Goal: Task Accomplishment & Management: Manage account settings

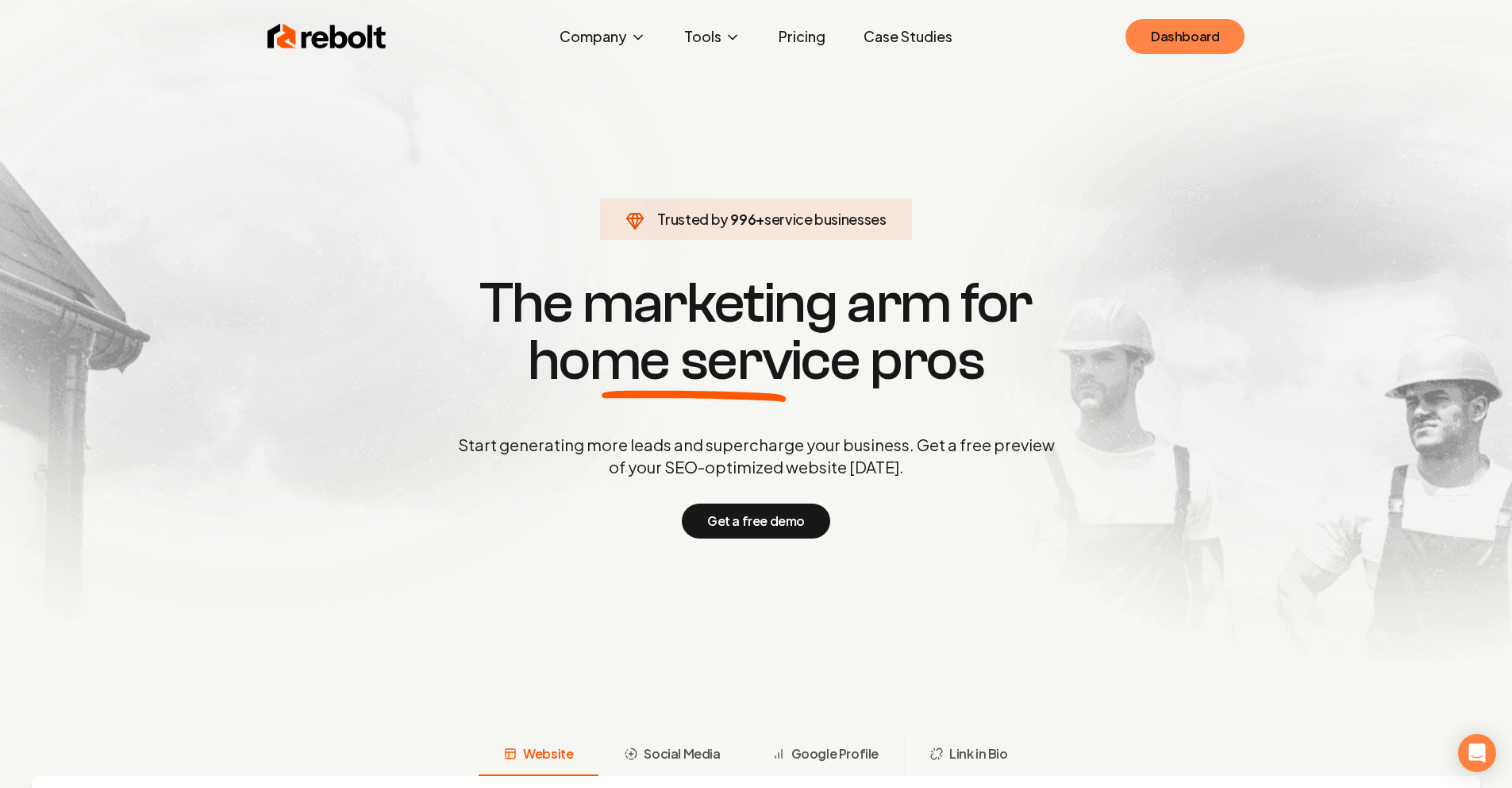
click at [1191, 42] on link "Dashboard" at bounding box center [1185, 37] width 119 height 35
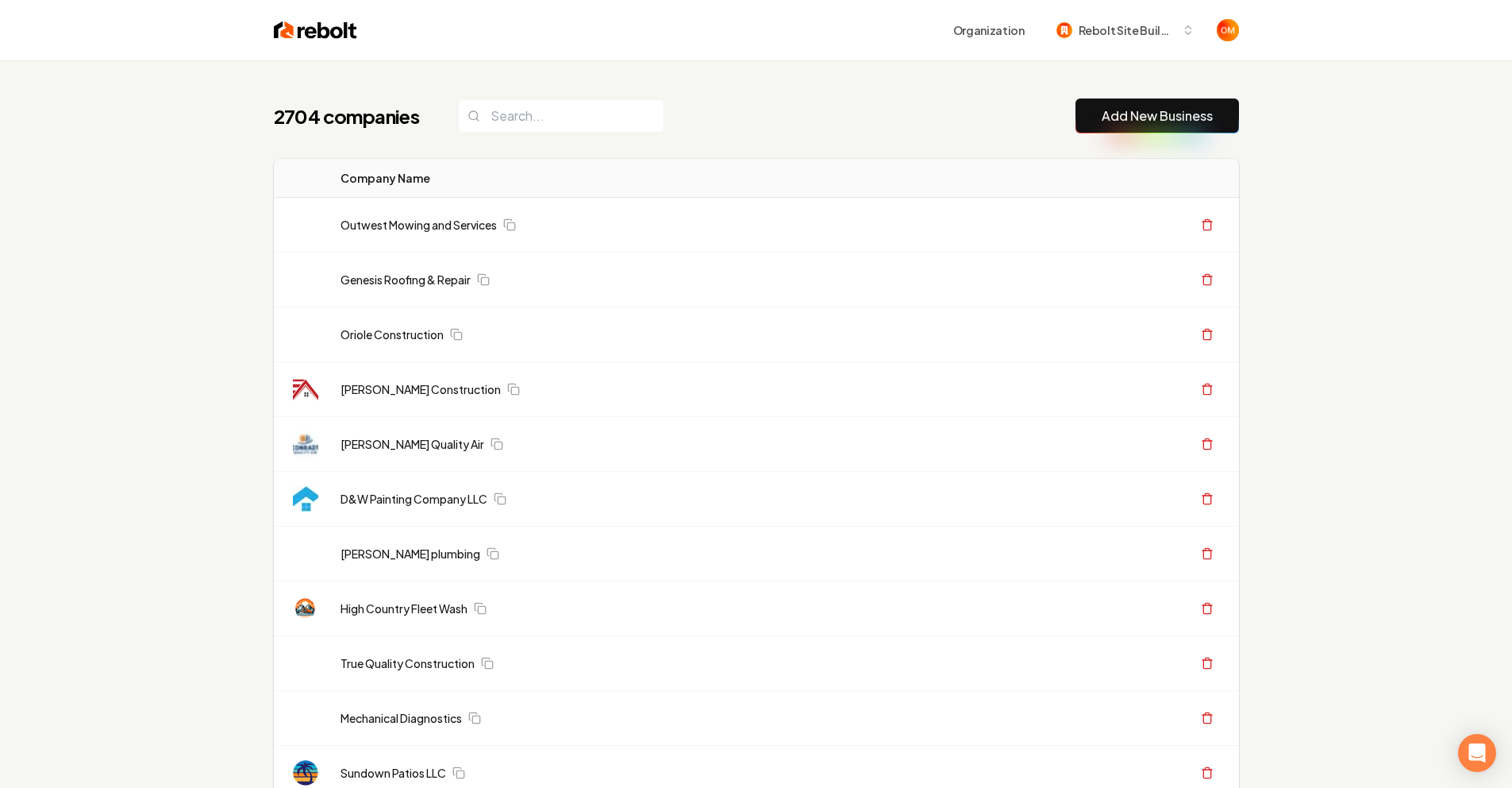
click at [867, 127] on div "2704 companies Add New Business" at bounding box center [757, 116] width 965 height 35
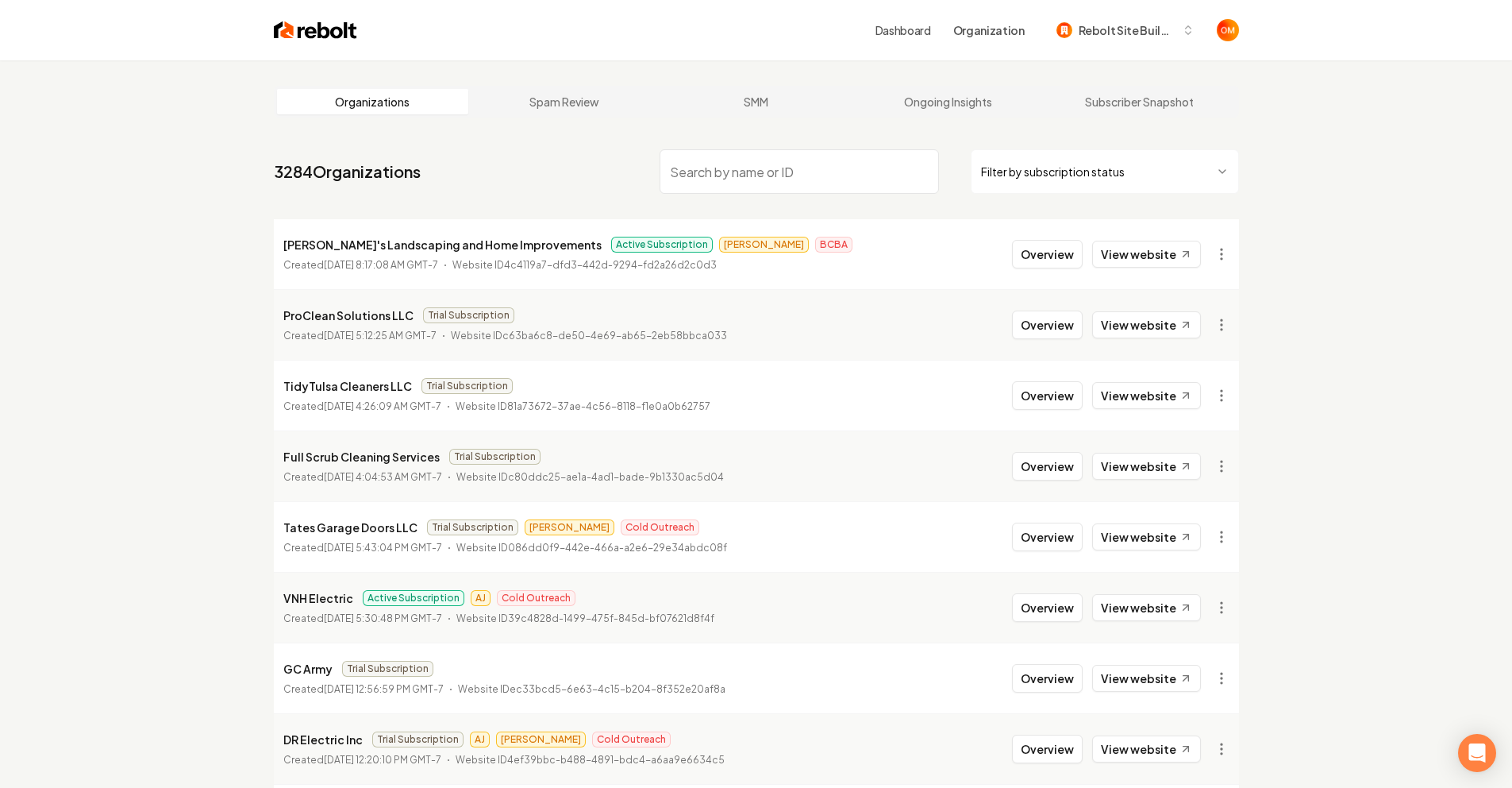
click at [314, 42] on div "Dashboard Organization Rebolt Site Builder" at bounding box center [757, 30] width 1016 height 60
click at [314, 32] on img at bounding box center [315, 30] width 83 height 22
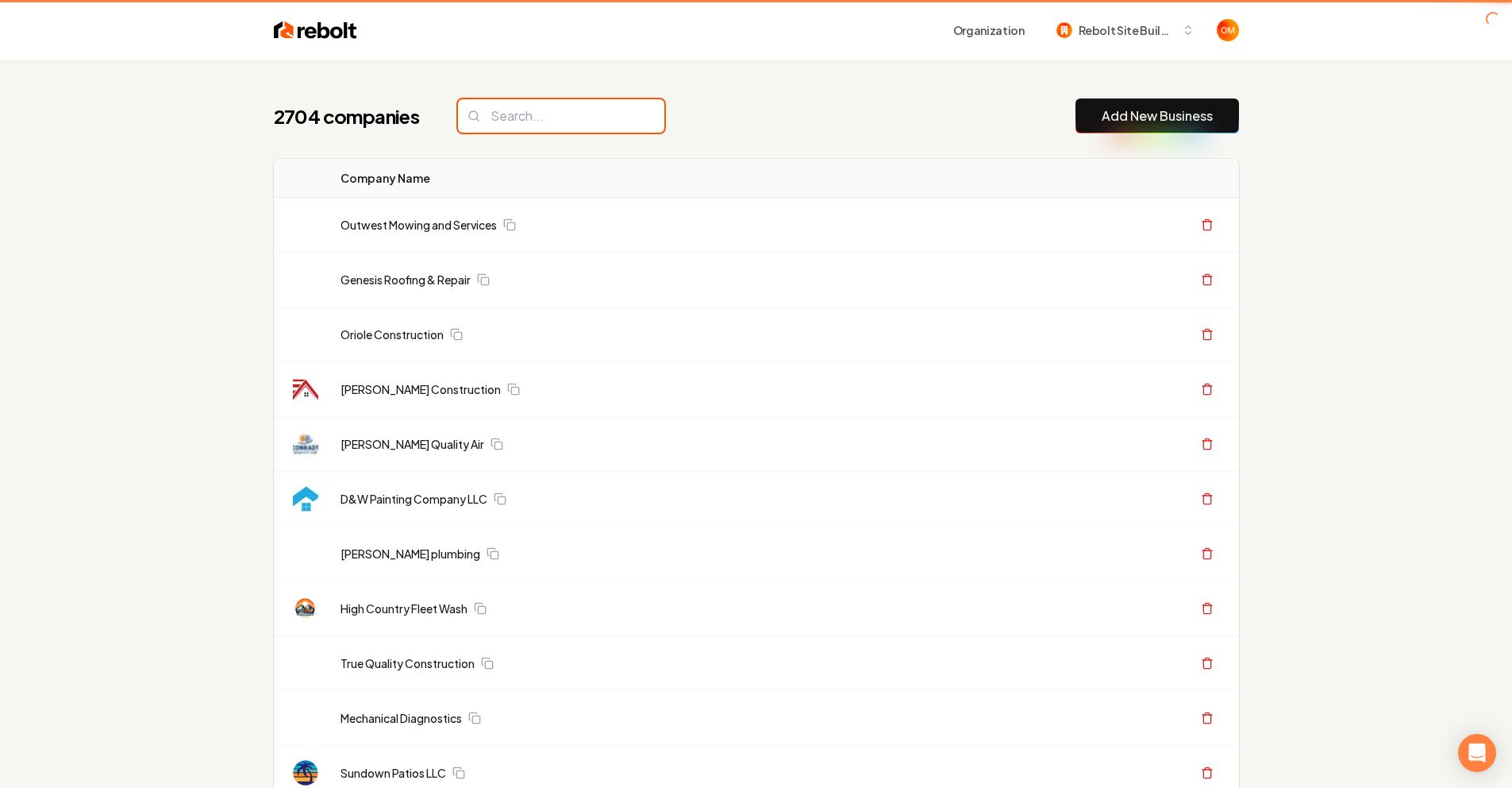
click at [561, 123] on input "search" at bounding box center [562, 116] width 207 height 33
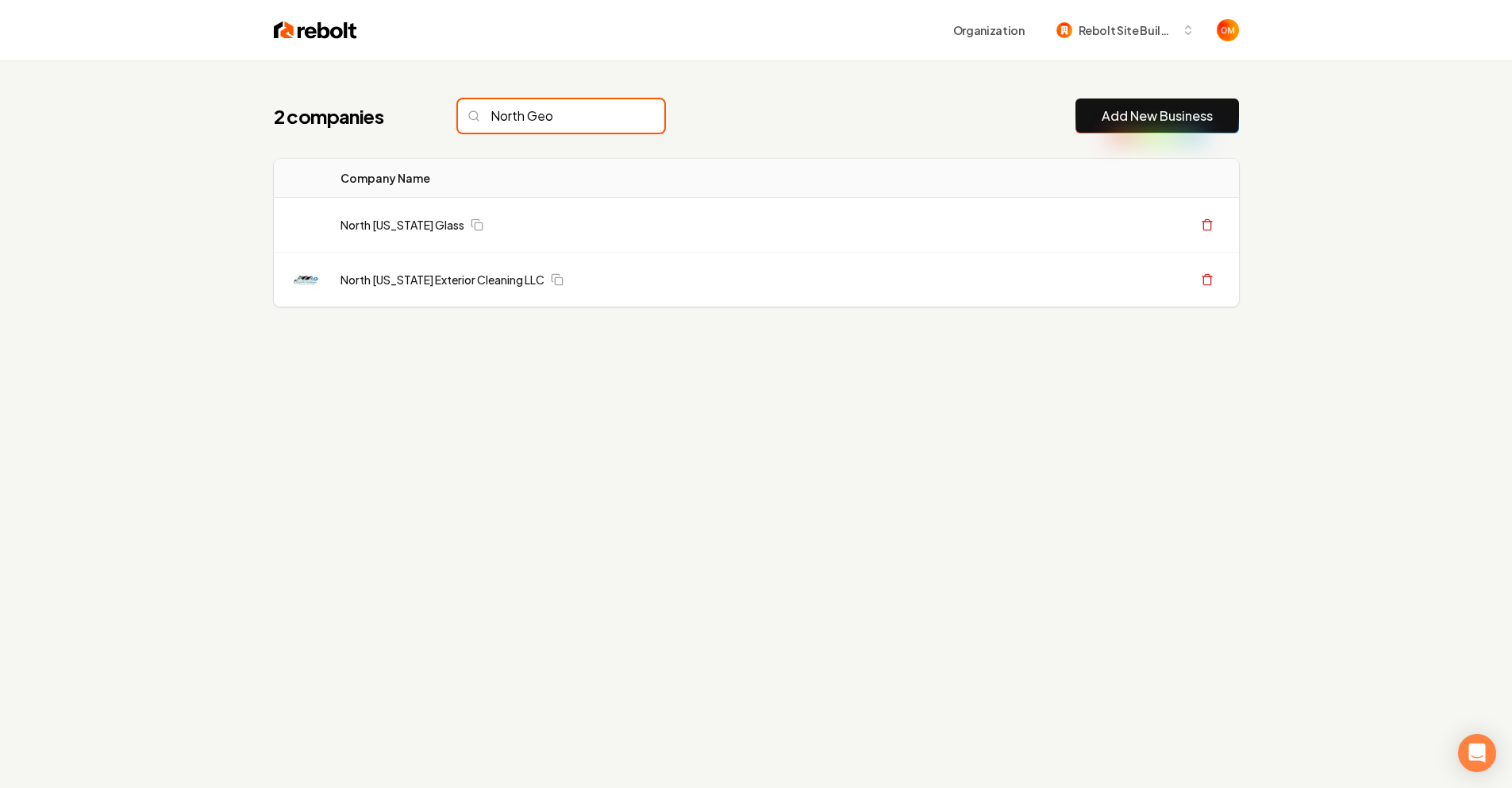
type input "North Geo"
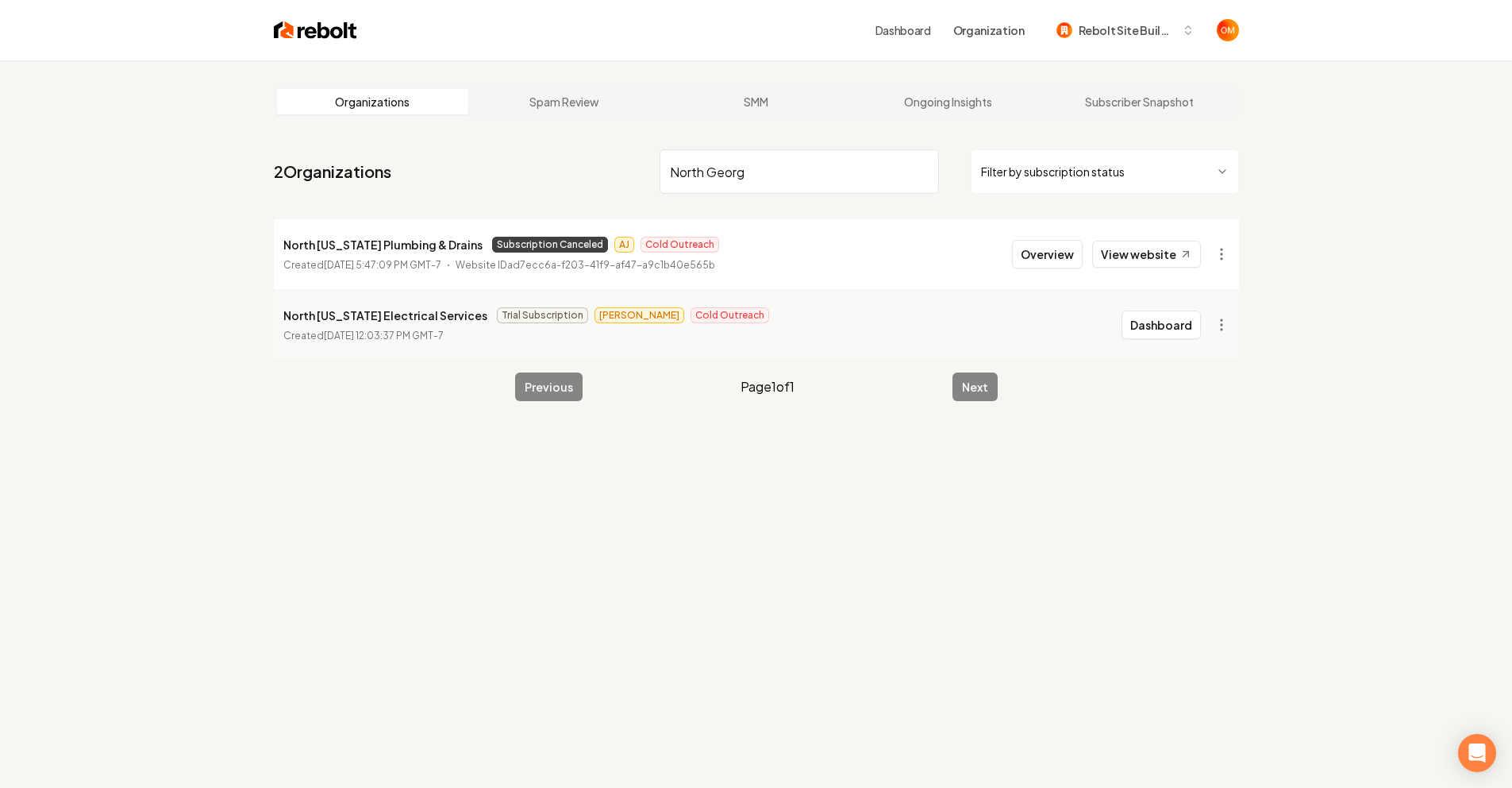
type input "North Georg"
click at [1223, 319] on html "Dashboard Organization Rebolt Site Builder Organizations Spam Review SMM Ongoin…" at bounding box center [756, 394] width 1512 height 788
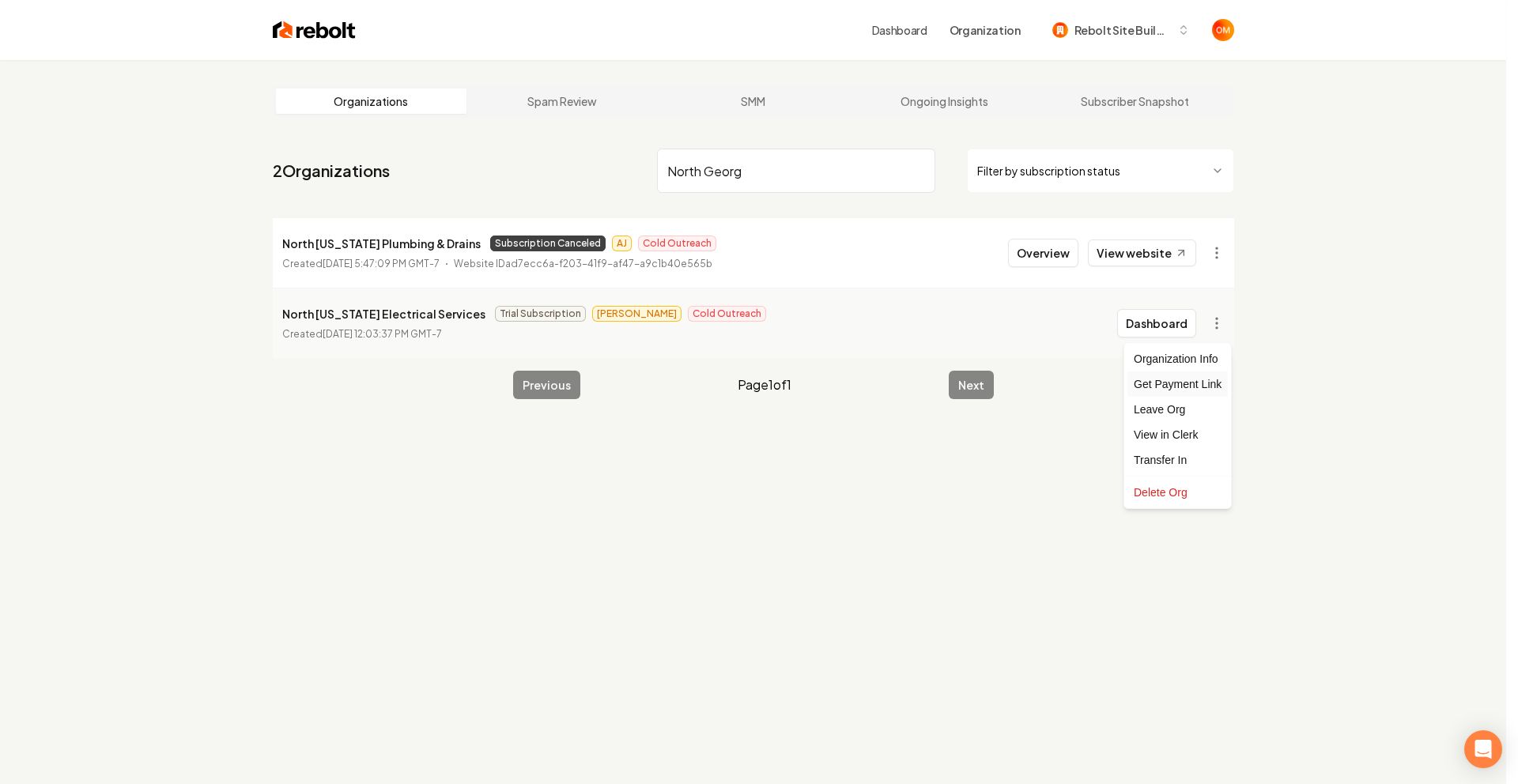
click at [1192, 385] on div "Get Payment Link" at bounding box center [1177, 384] width 100 height 25
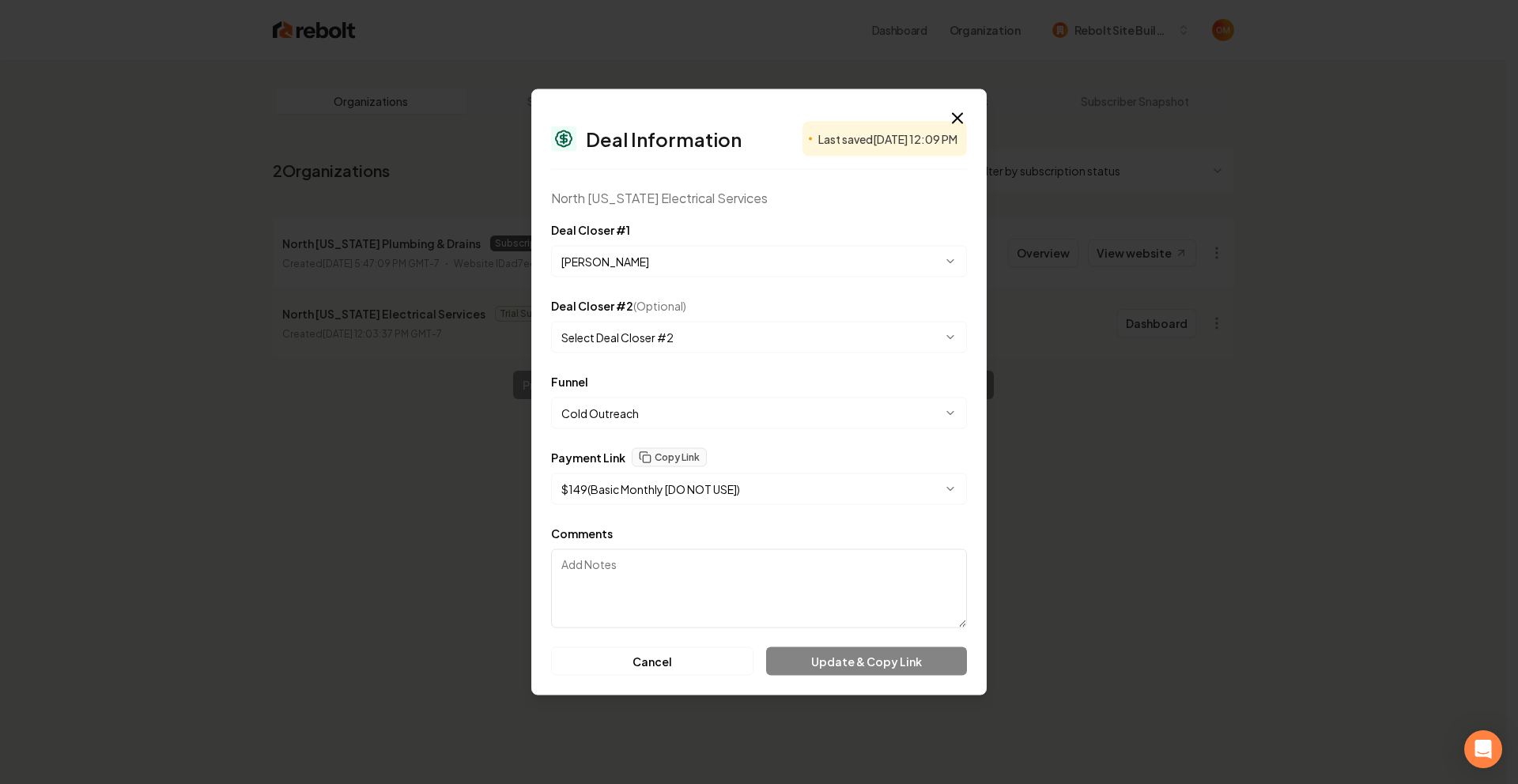
click at [623, 256] on body "**********" at bounding box center [753, 392] width 1506 height 784
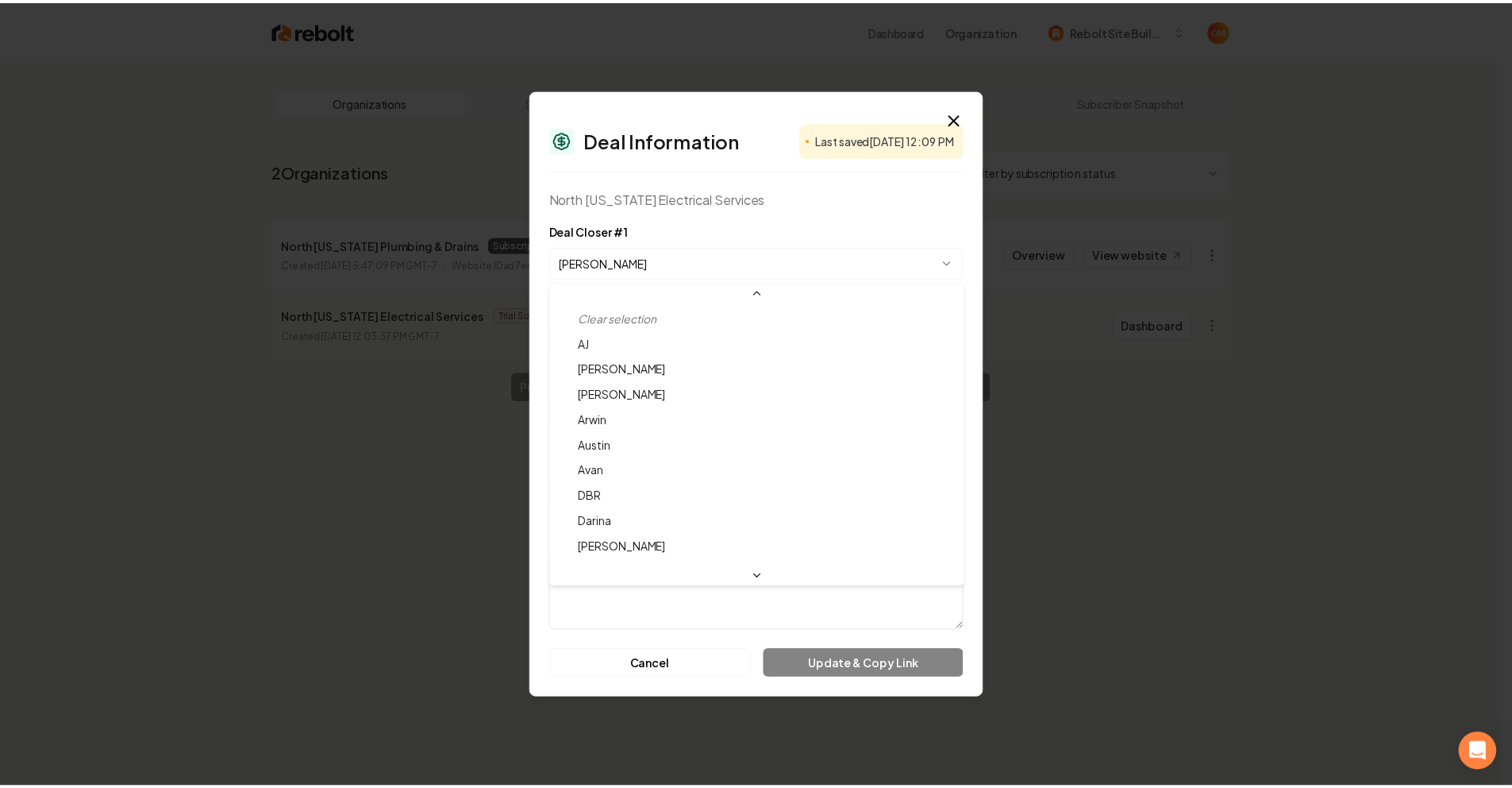
scroll to position [68, 0]
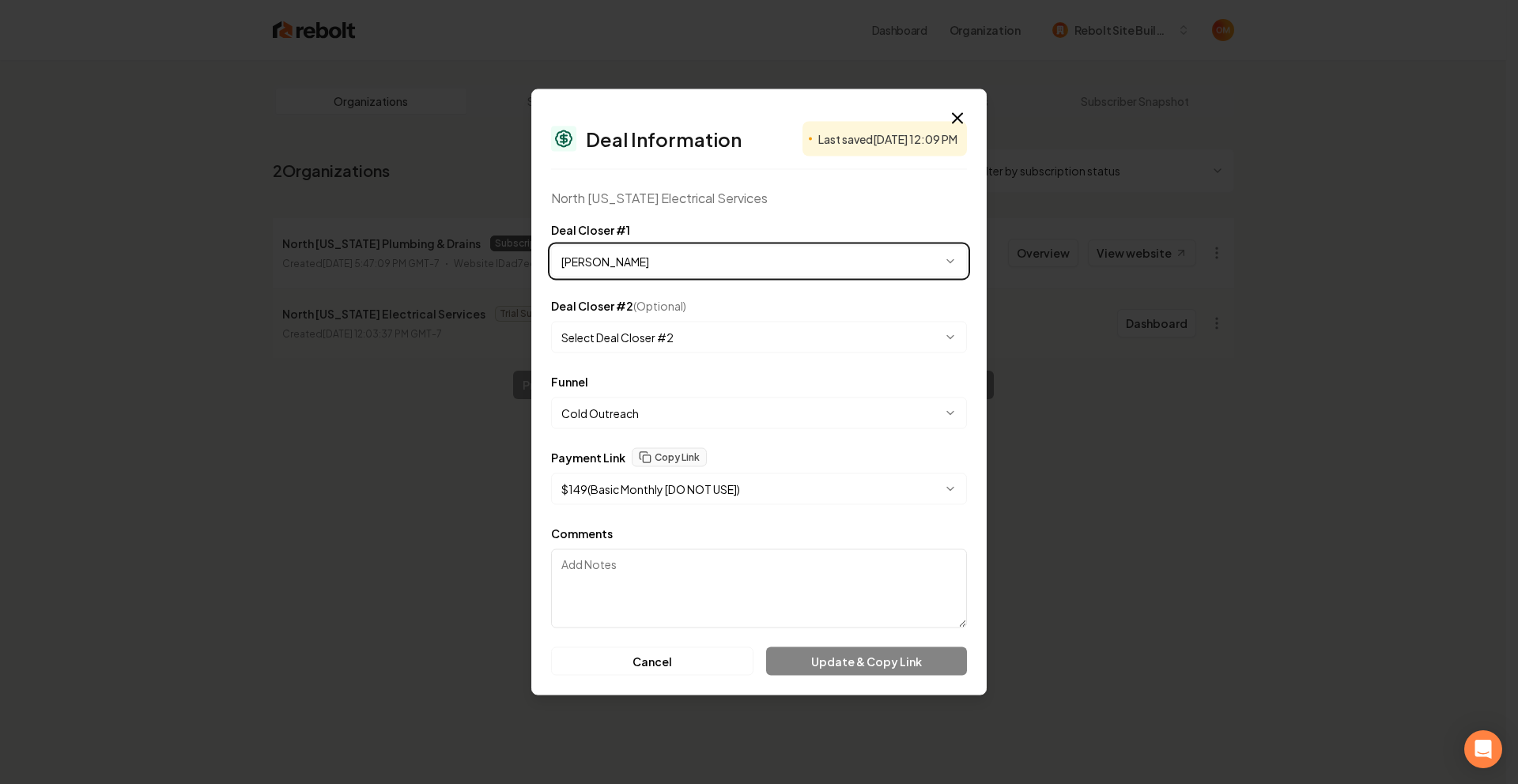
click at [1121, 399] on div at bounding box center [759, 392] width 1518 height 784
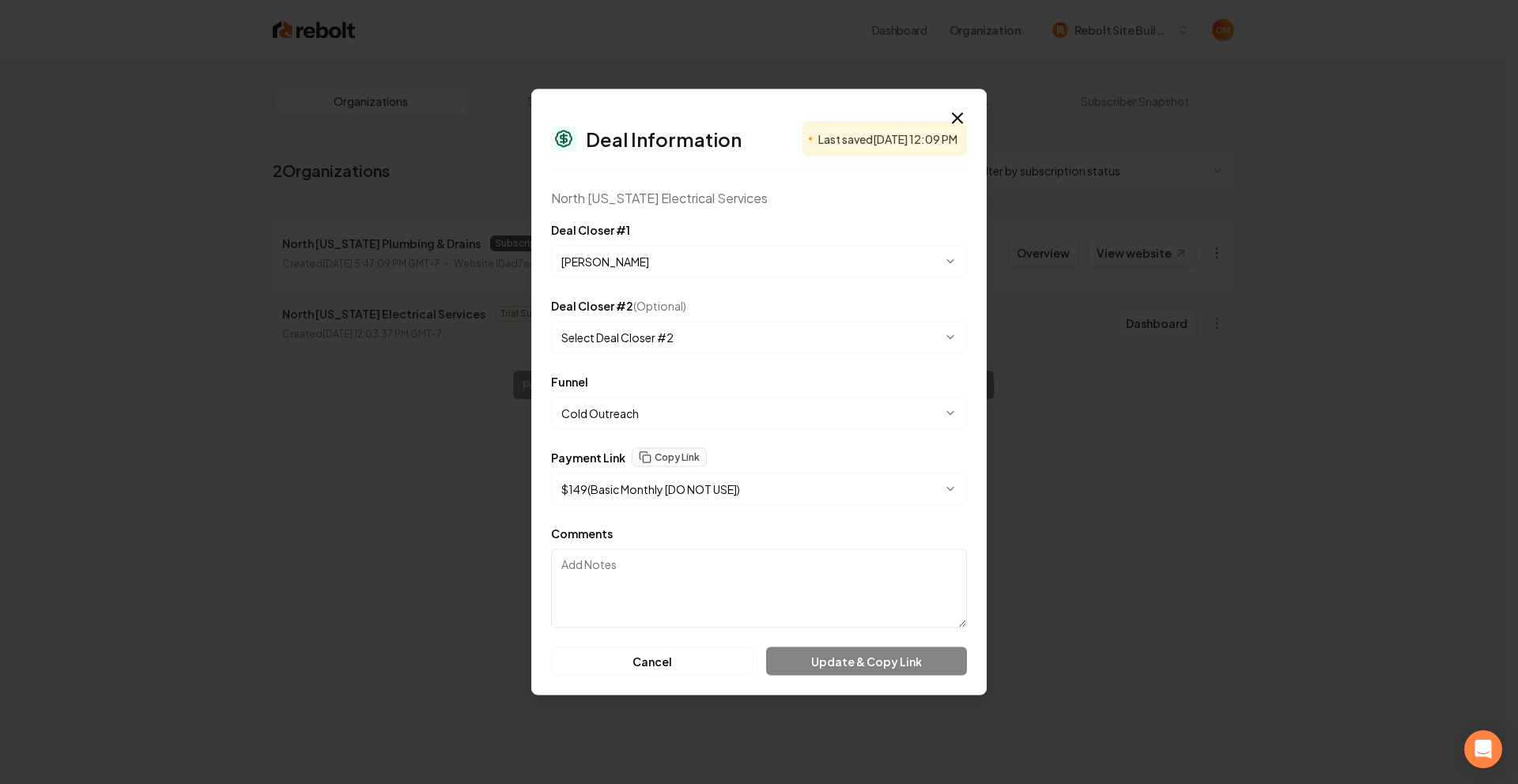
click at [729, 493] on body "**********" at bounding box center [753, 392] width 1506 height 784
click at [827, 444] on body "**********" at bounding box center [753, 392] width 1506 height 784
click at [676, 476] on body "**********" at bounding box center [753, 392] width 1506 height 784
click at [795, 454] on body "**********" at bounding box center [753, 392] width 1506 height 784
click at [739, 494] on body "**********" at bounding box center [753, 392] width 1506 height 784
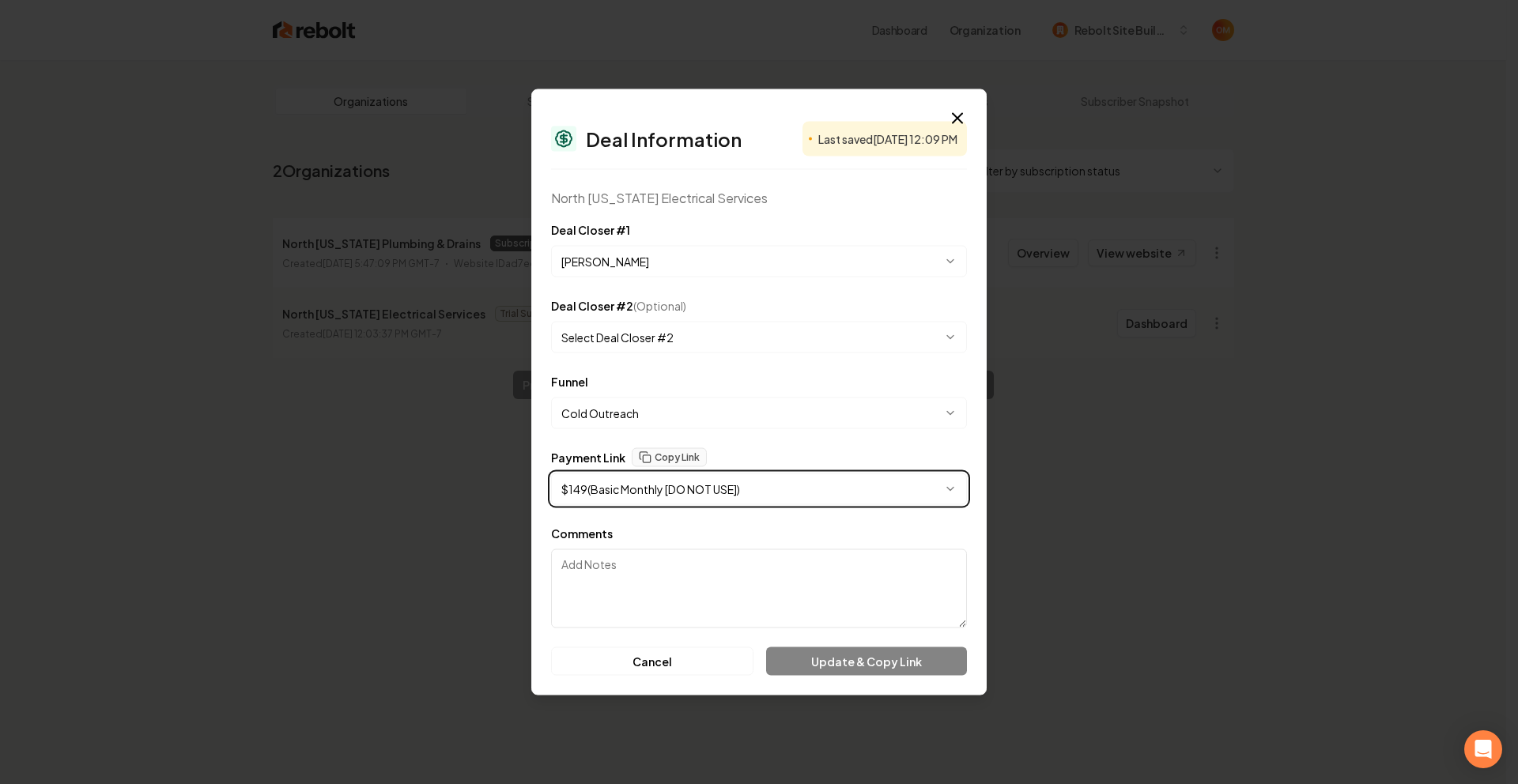
click at [778, 441] on body "**********" at bounding box center [753, 392] width 1506 height 784
click at [957, 112] on icon "button" at bounding box center [958, 119] width 19 height 19
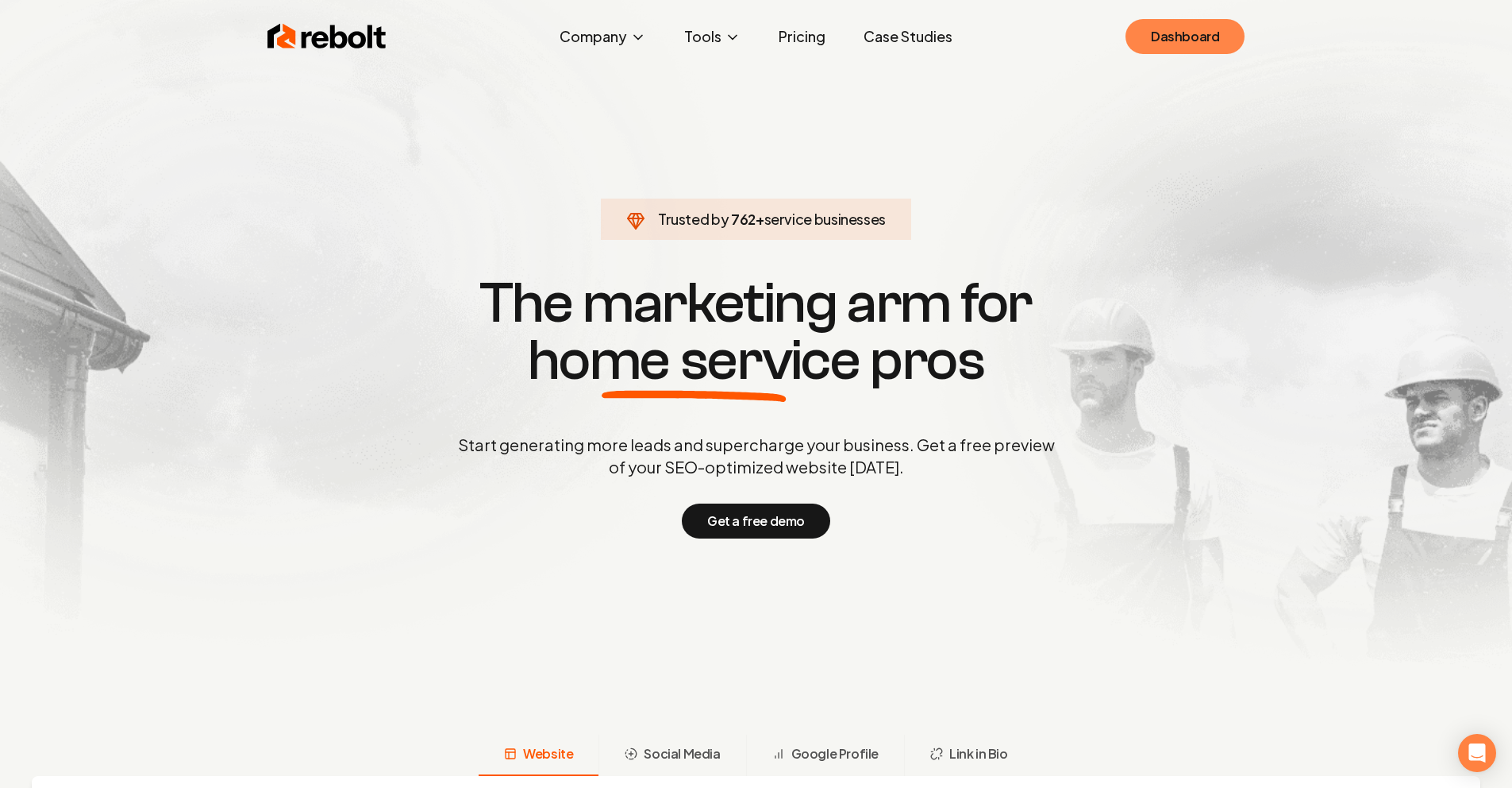
click at [1185, 32] on link "Dashboard" at bounding box center [1185, 37] width 119 height 35
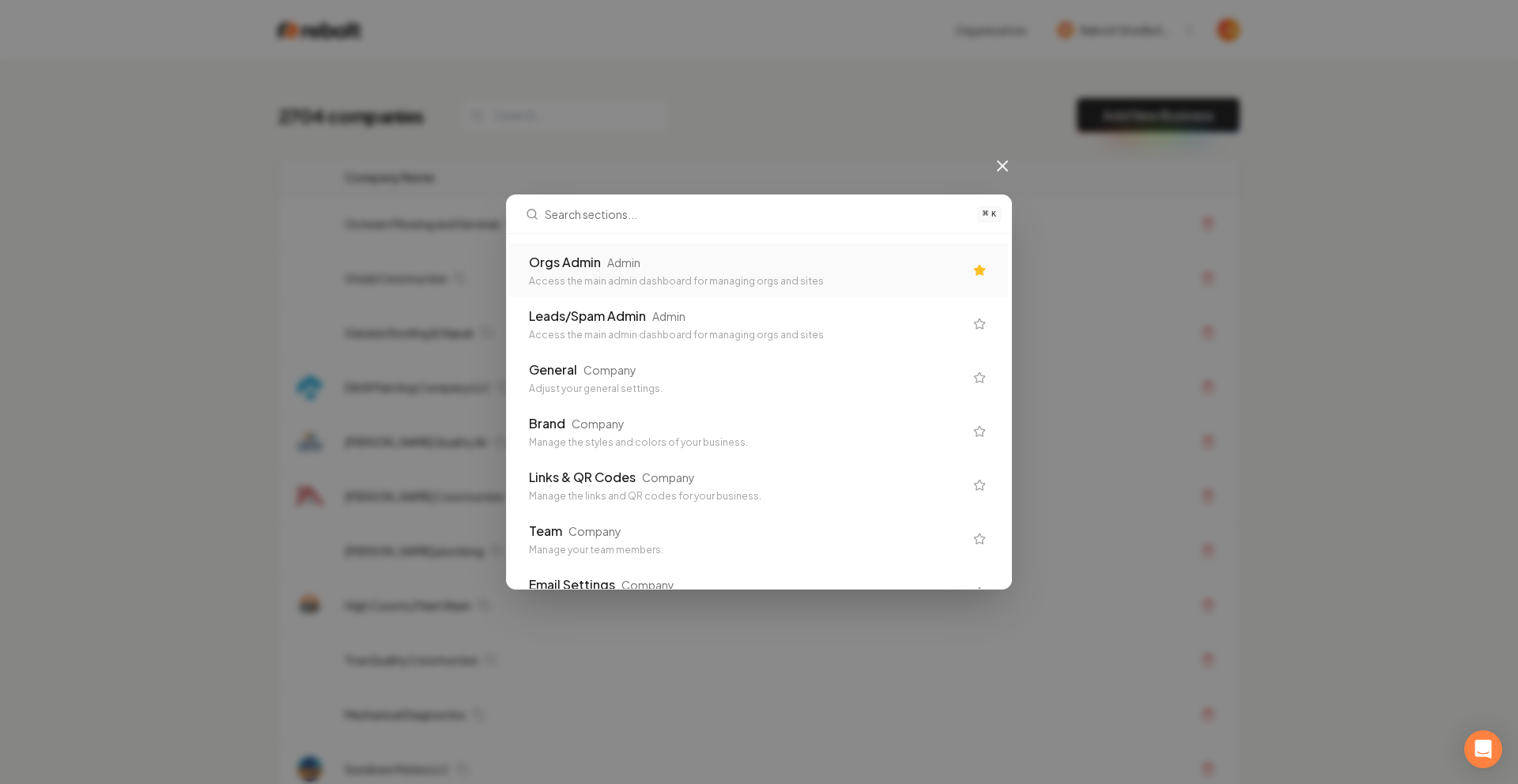
click at [629, 271] on div "Orgs Admin Admin" at bounding box center [746, 262] width 434 height 19
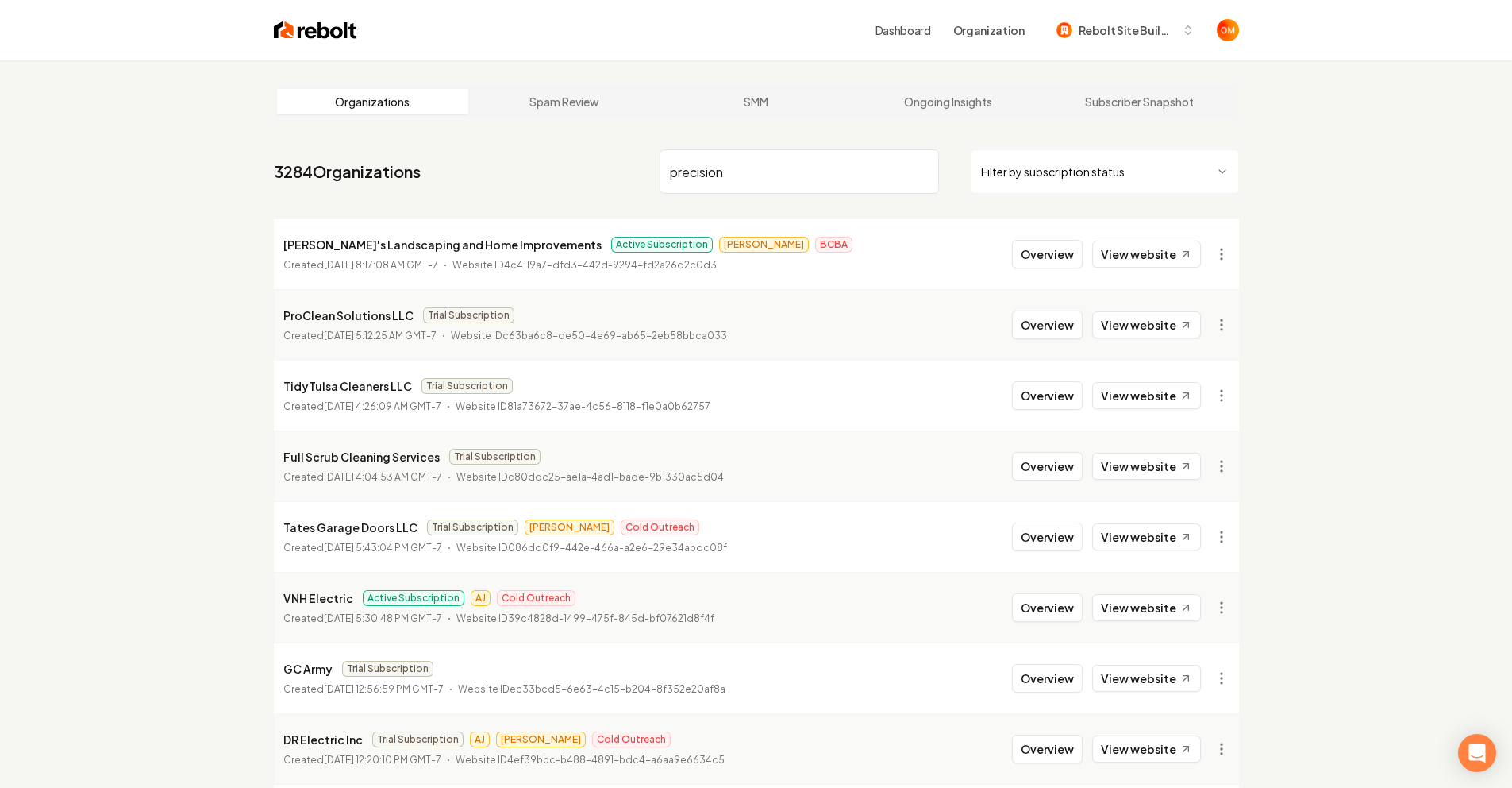
click at [755, 170] on input "precision" at bounding box center [799, 171] width 279 height 45
click at [775, 171] on input "precision" at bounding box center [799, 171] width 279 height 45
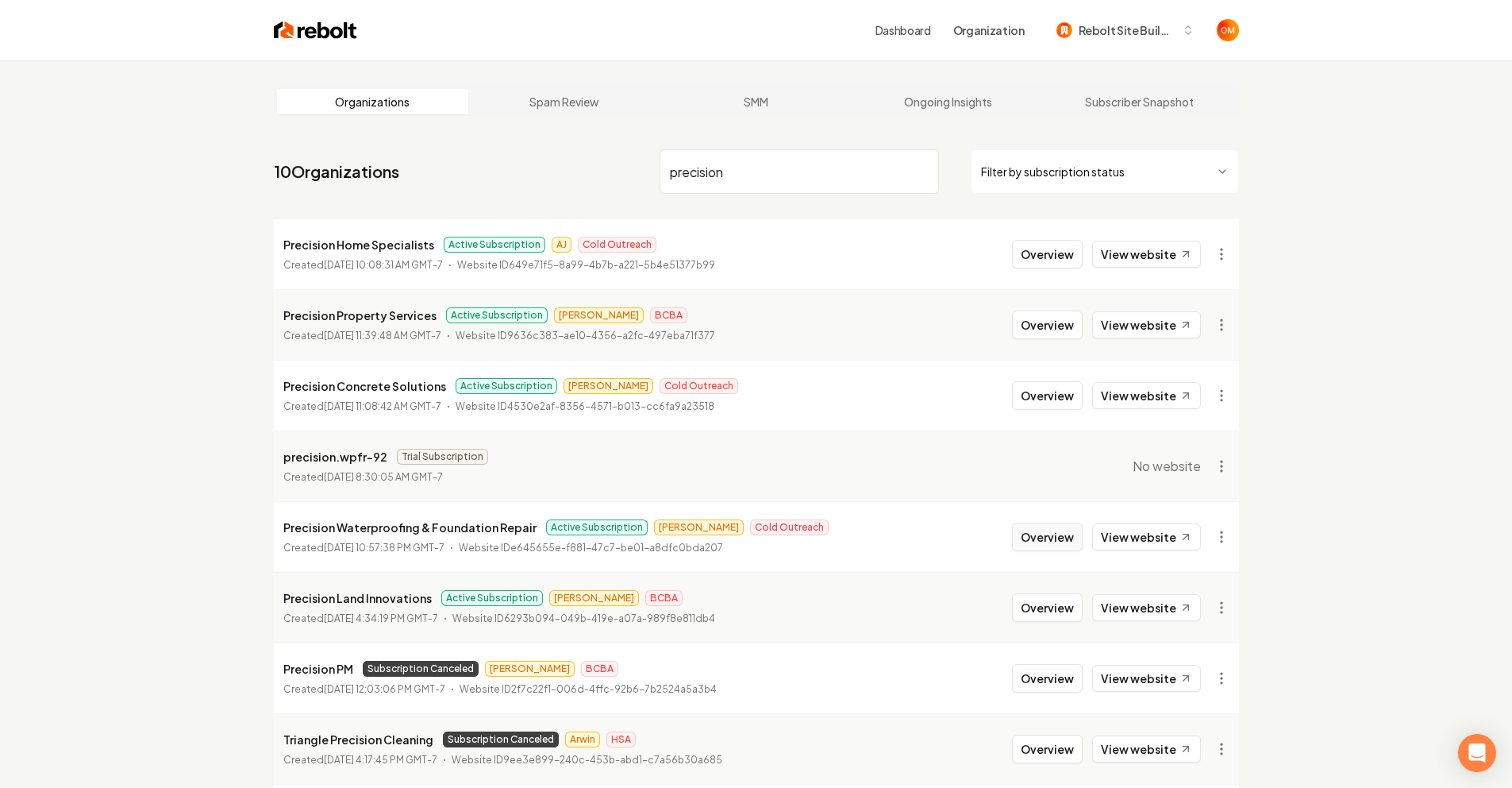
type input "precision"
click at [1042, 535] on button "Overview" at bounding box center [1047, 536] width 71 height 29
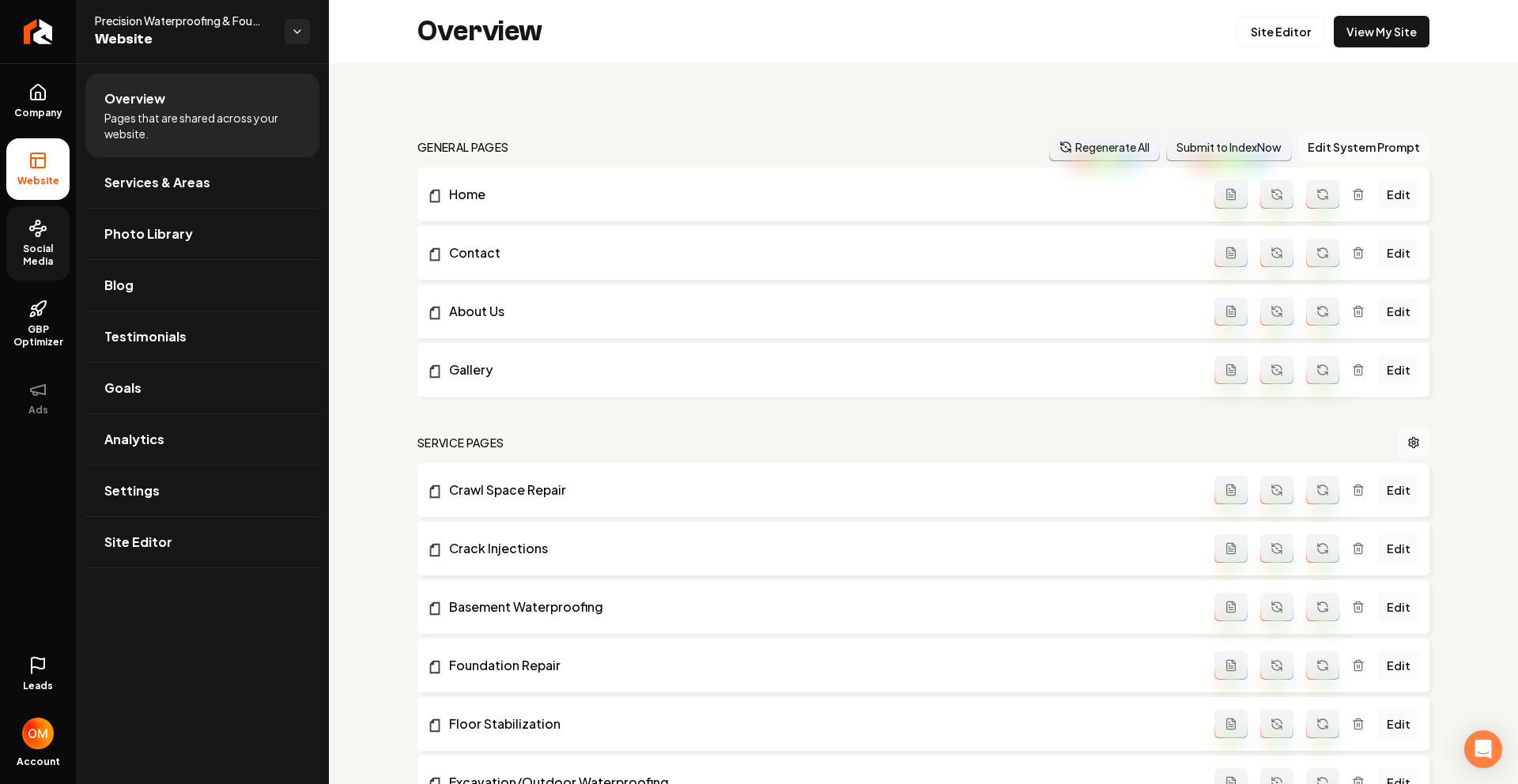
click at [40, 233] on circle at bounding box center [38, 234] width 4 height 4
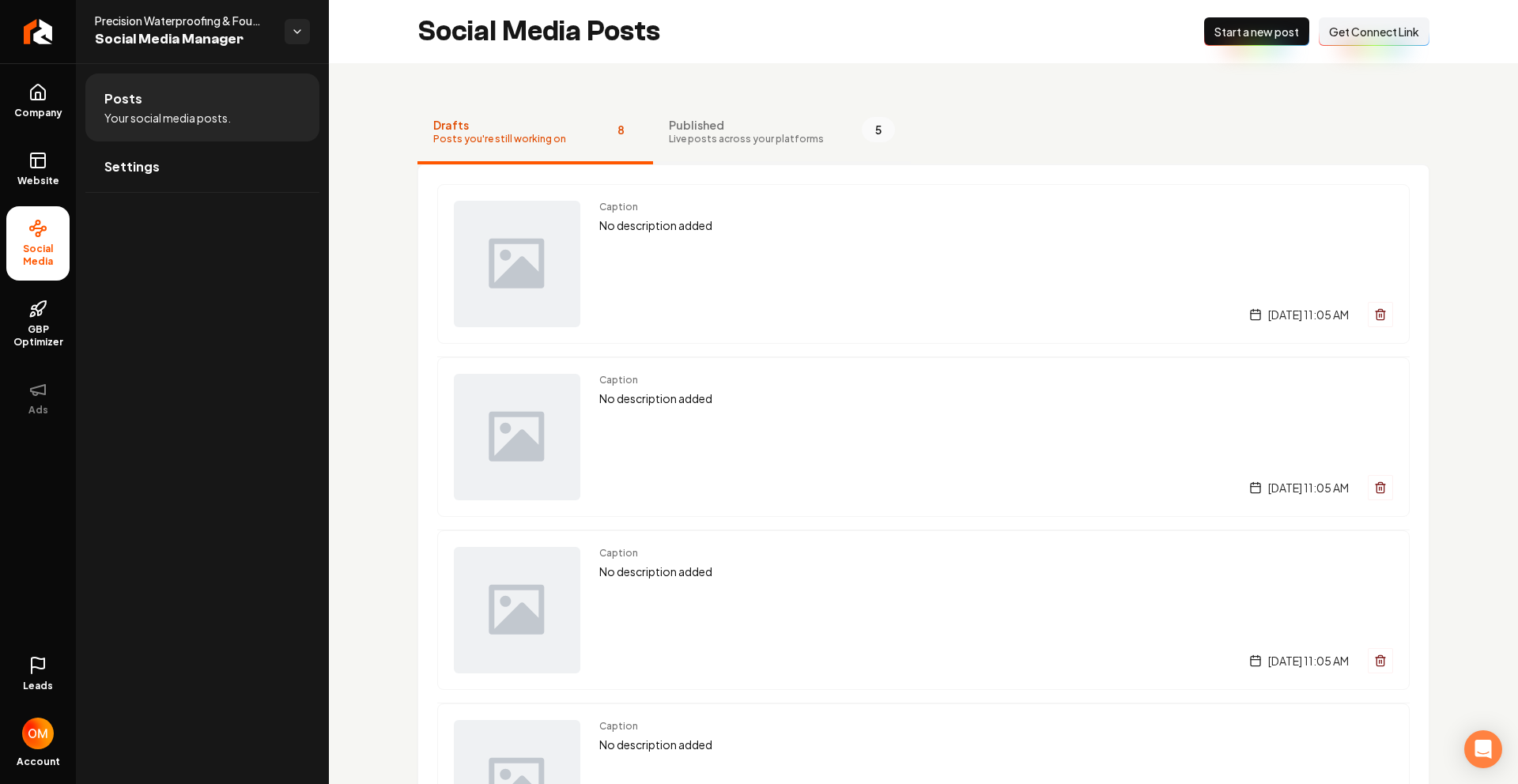
click at [762, 131] on span "Published" at bounding box center [747, 125] width 155 height 16
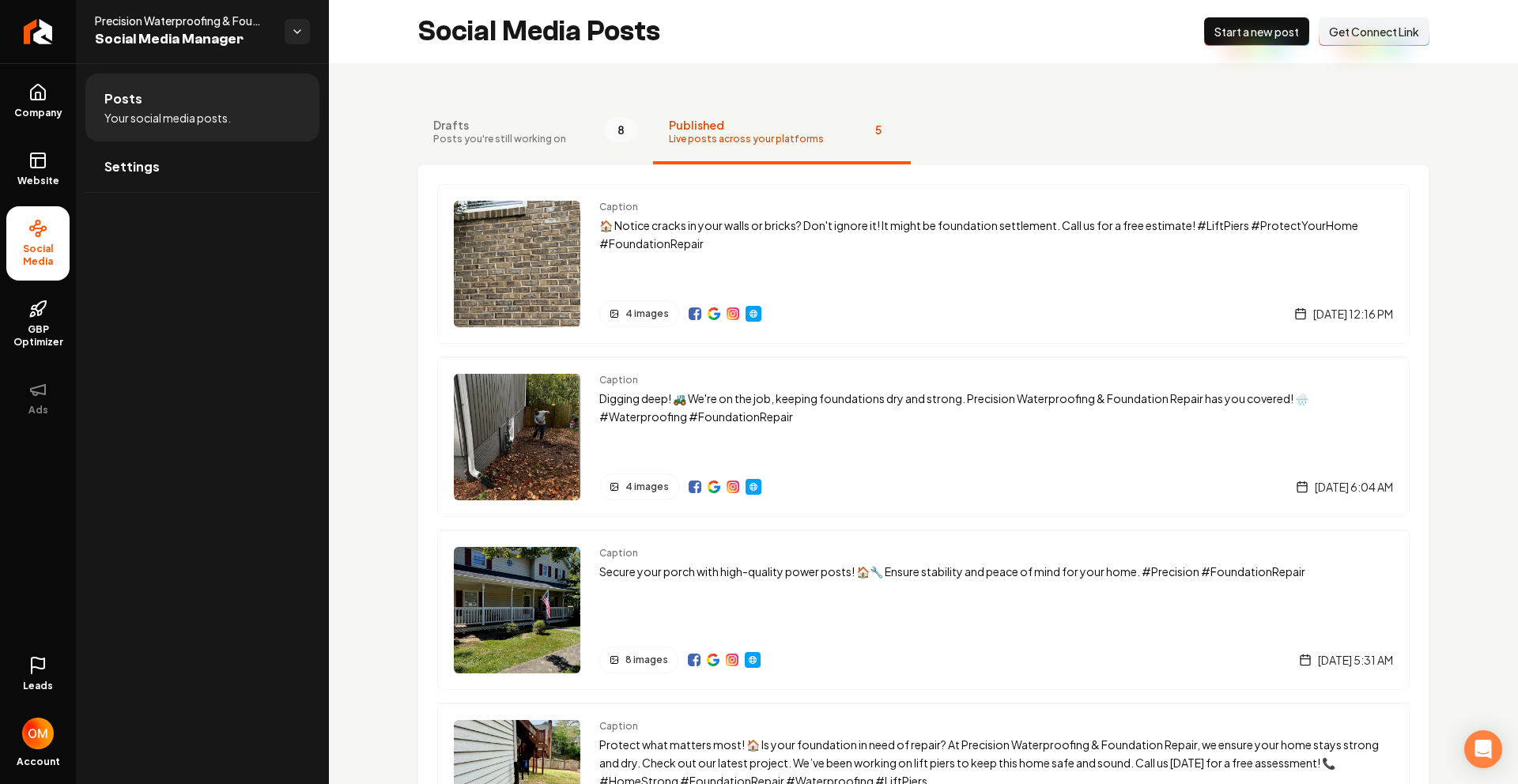
click at [493, 125] on span "Drafts" at bounding box center [500, 125] width 133 height 16
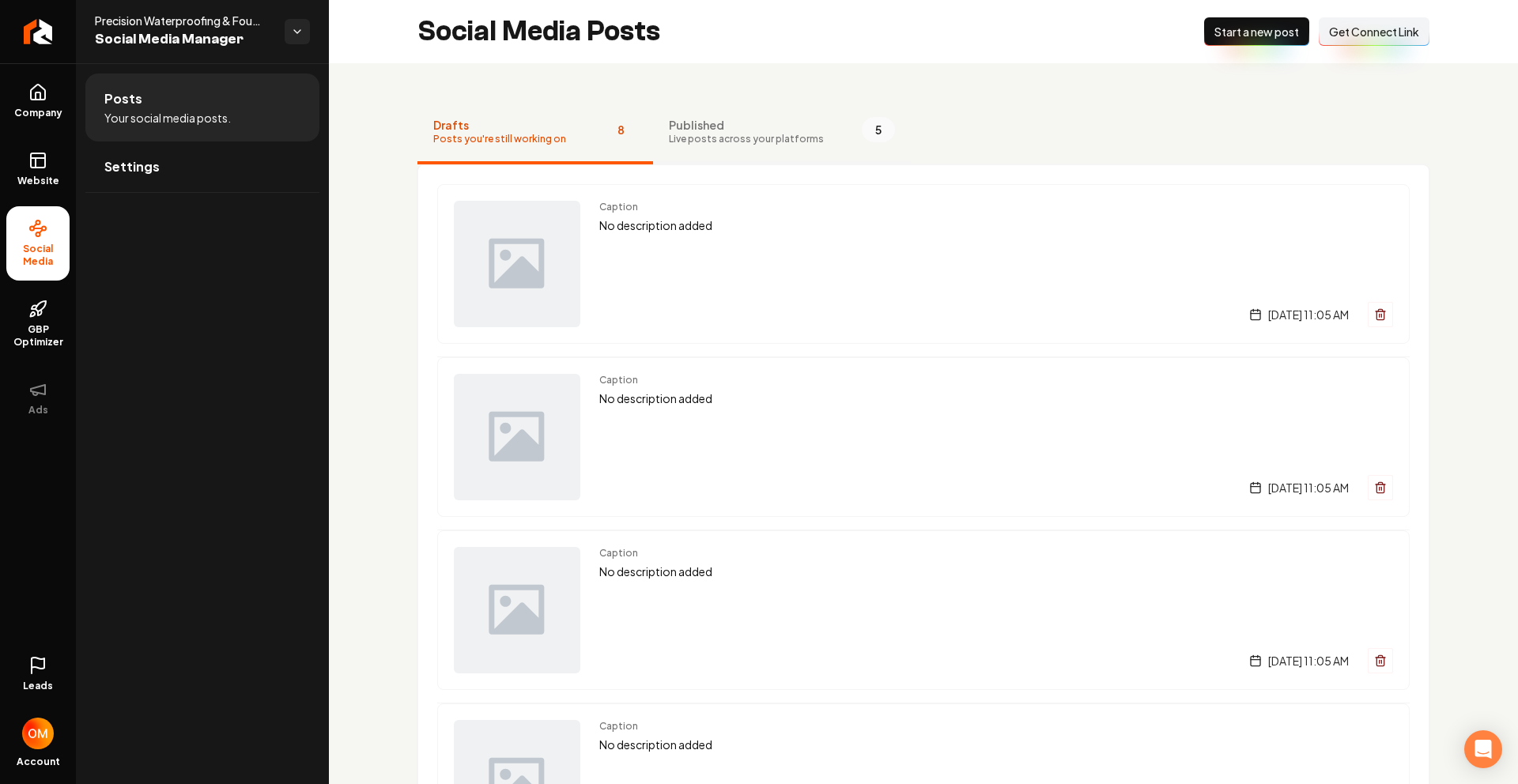
click at [721, 127] on span "Published" at bounding box center [747, 125] width 155 height 16
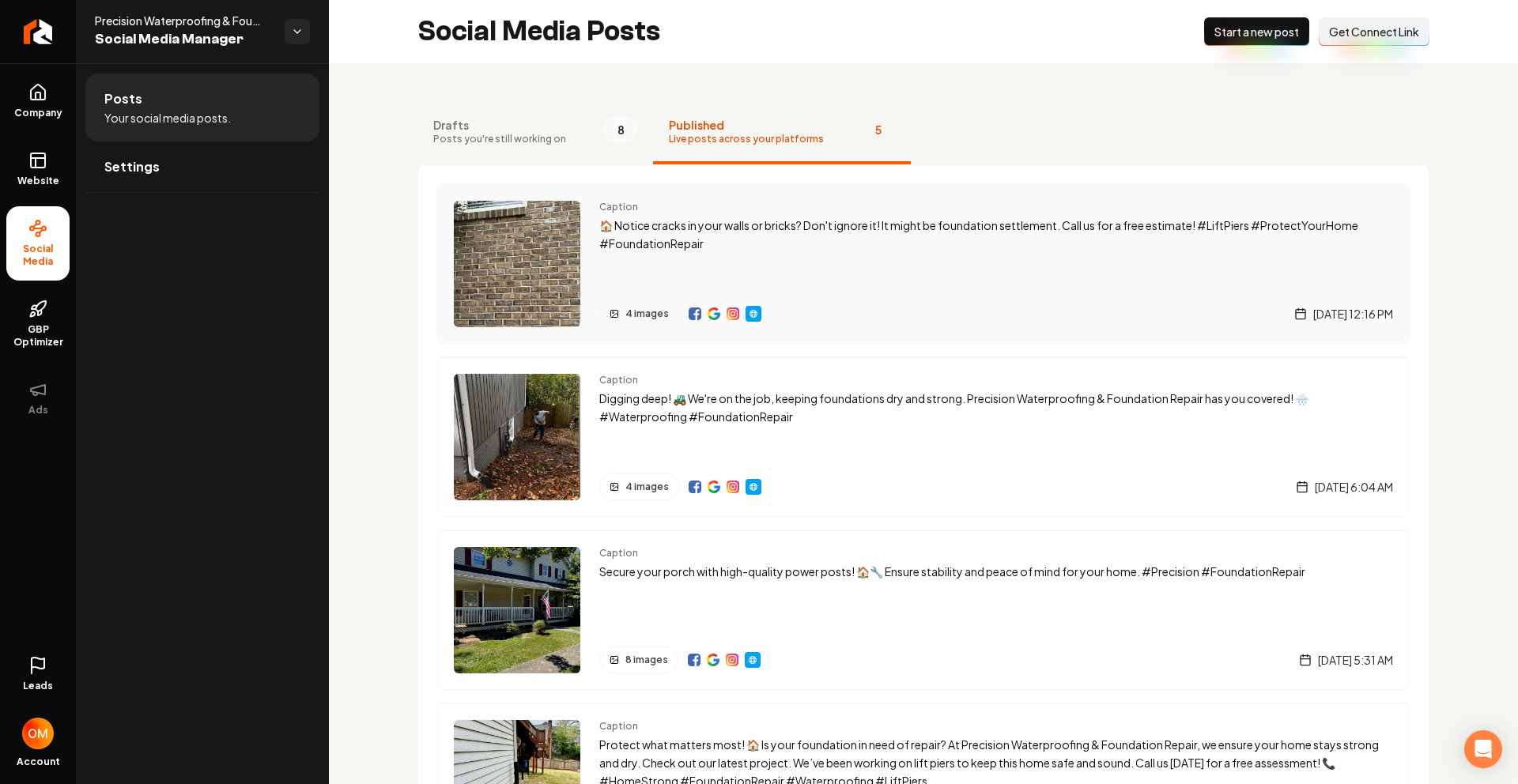
click at [741, 257] on div "Caption 🏠 Notice cracks in your walls or bricks? Don't ignore it! It might be f…" at bounding box center [996, 263] width 794 height 126
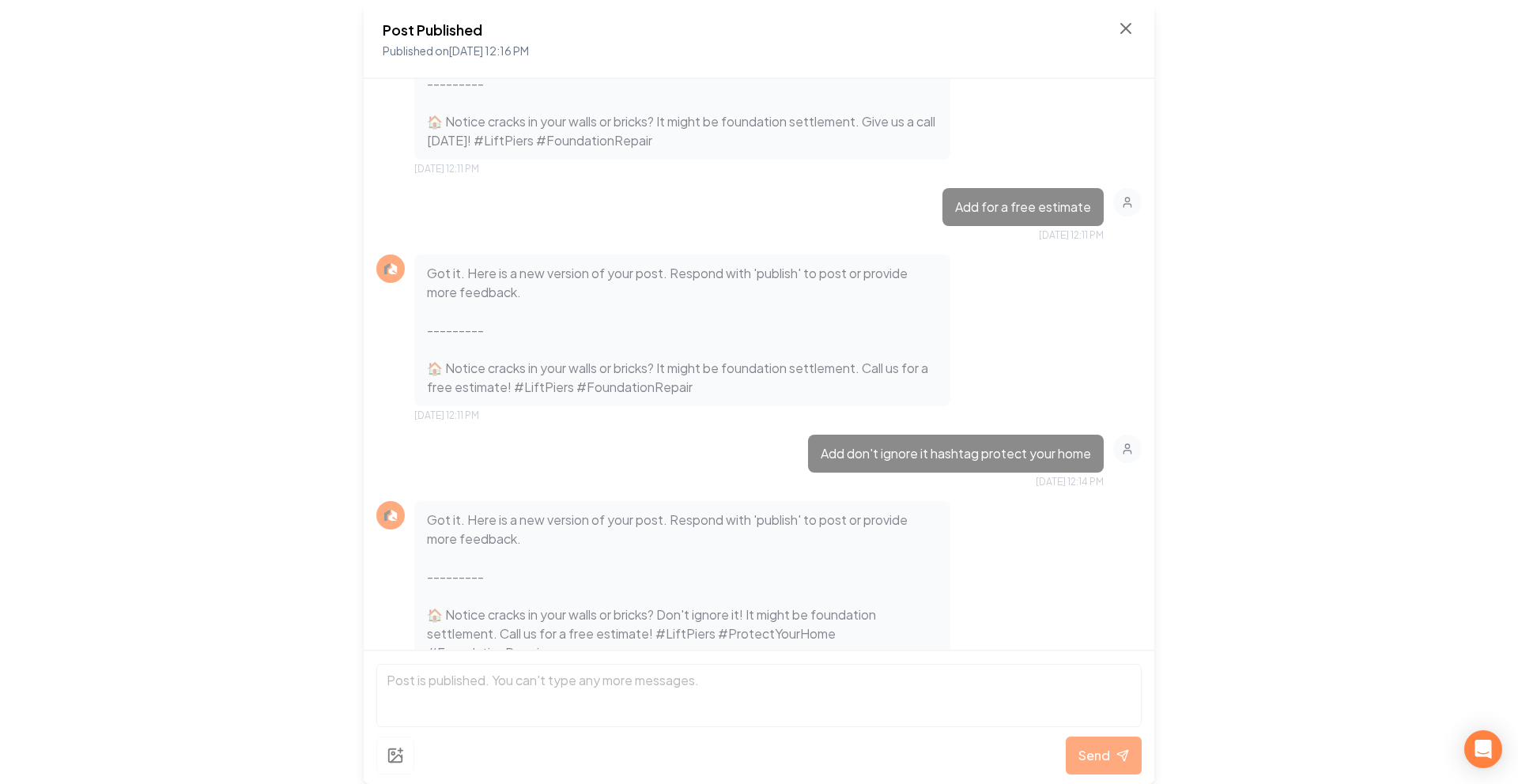
scroll to position [1613, 0]
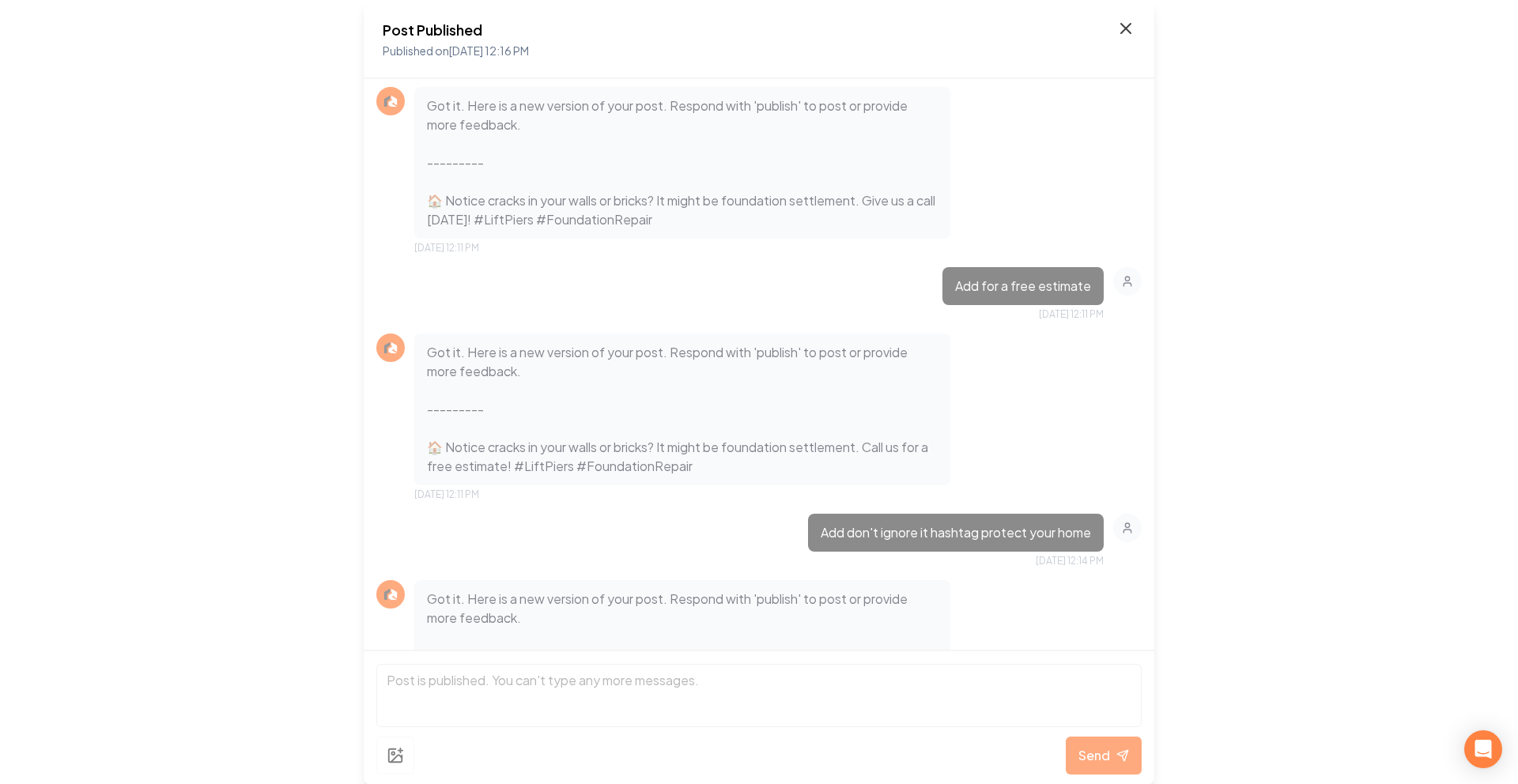
click at [1125, 27] on icon at bounding box center [1125, 28] width 10 height 10
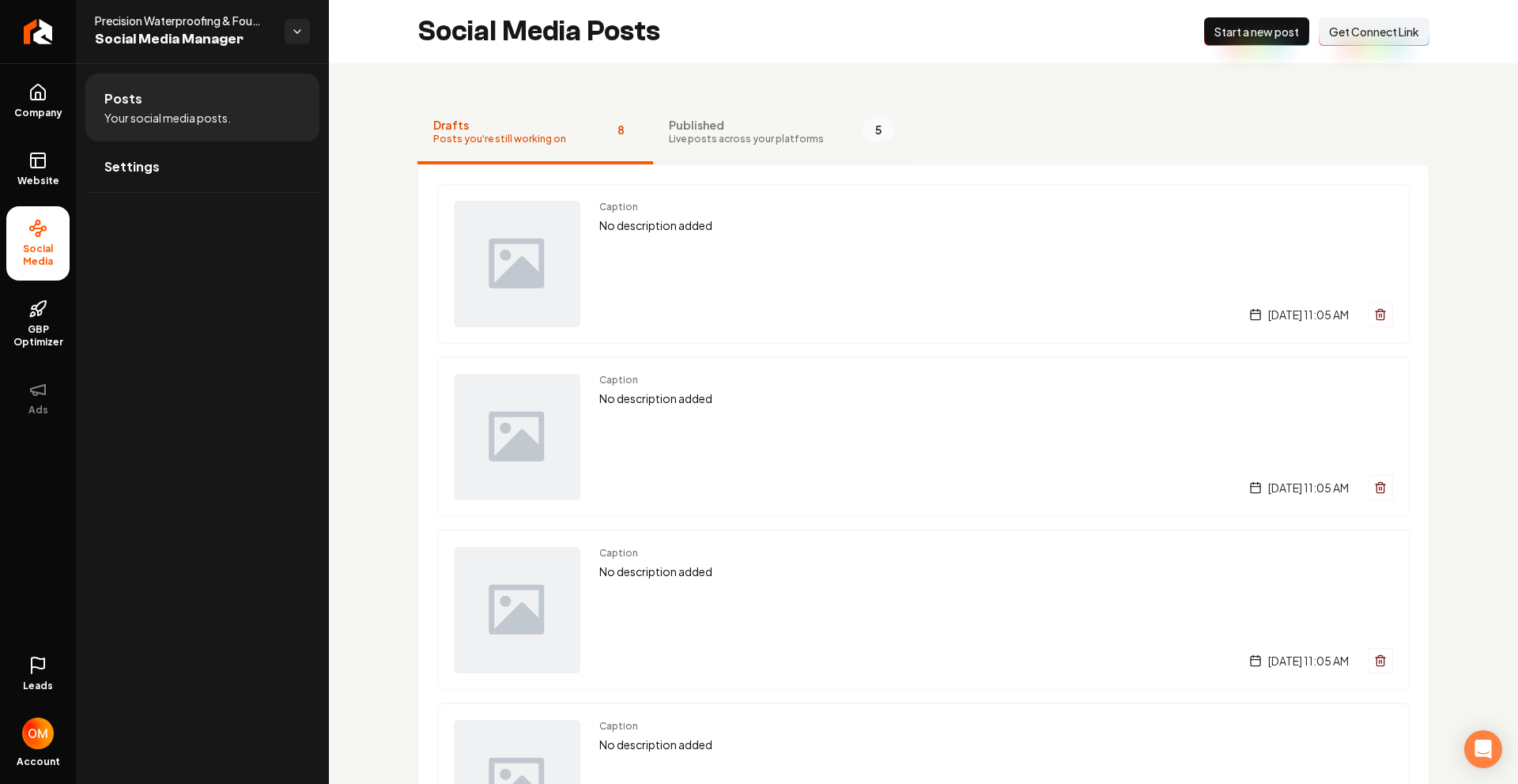
click at [760, 119] on span "Published" at bounding box center [747, 125] width 155 height 16
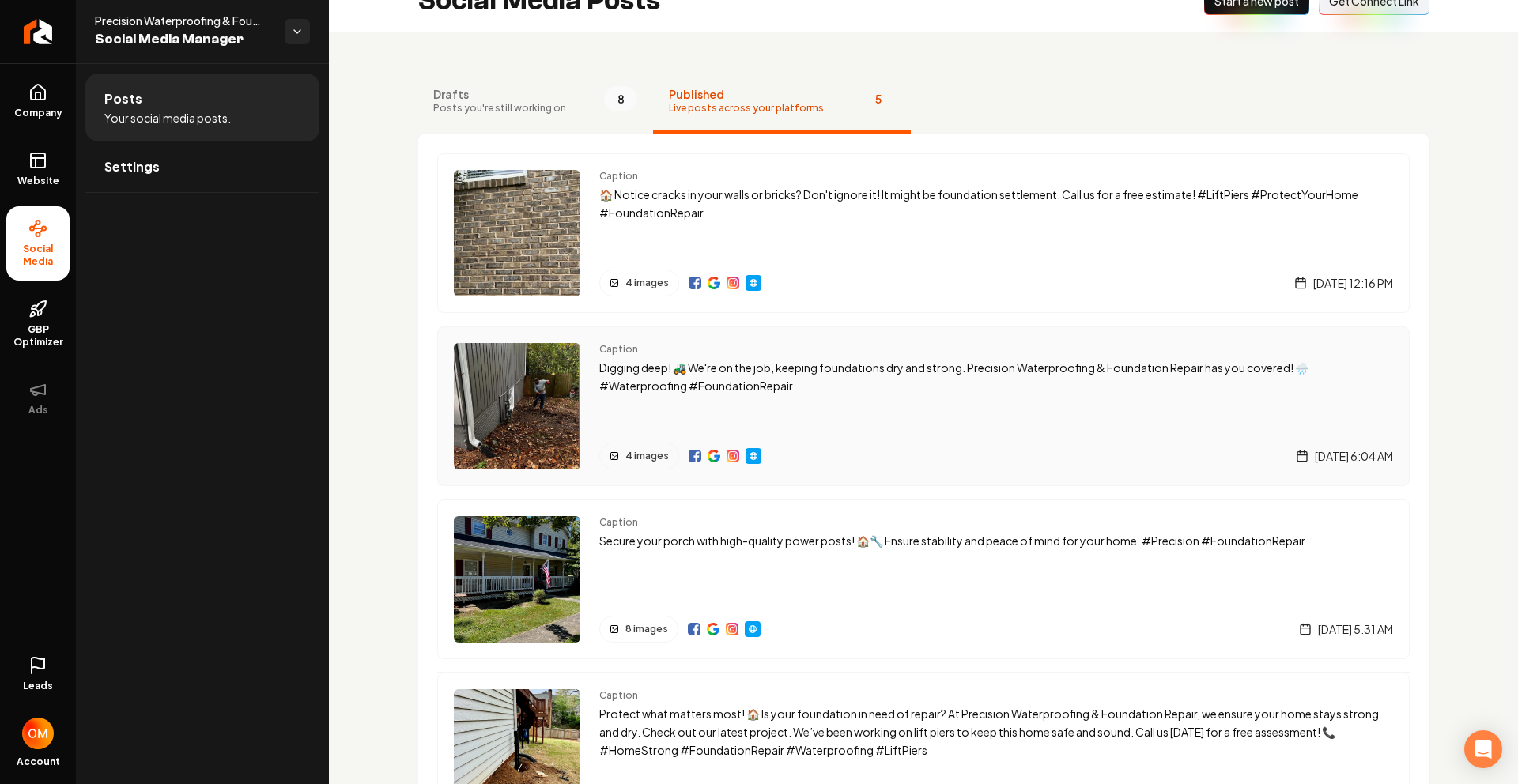
scroll to position [80, 0]
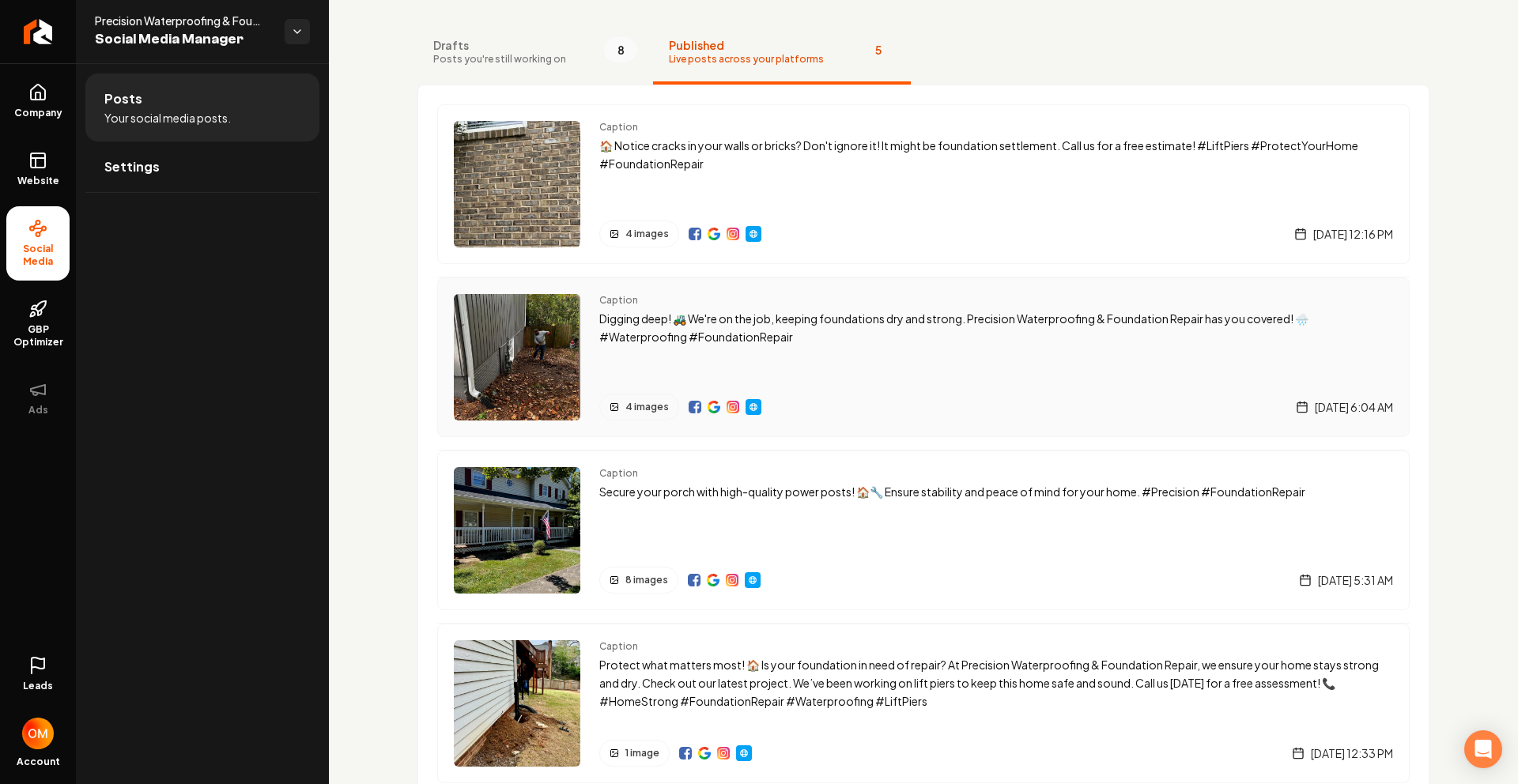
click at [852, 337] on p "Digging deep! 🚜 We're on the job, keeping foundations dry and strong. Precision…" at bounding box center [996, 328] width 794 height 37
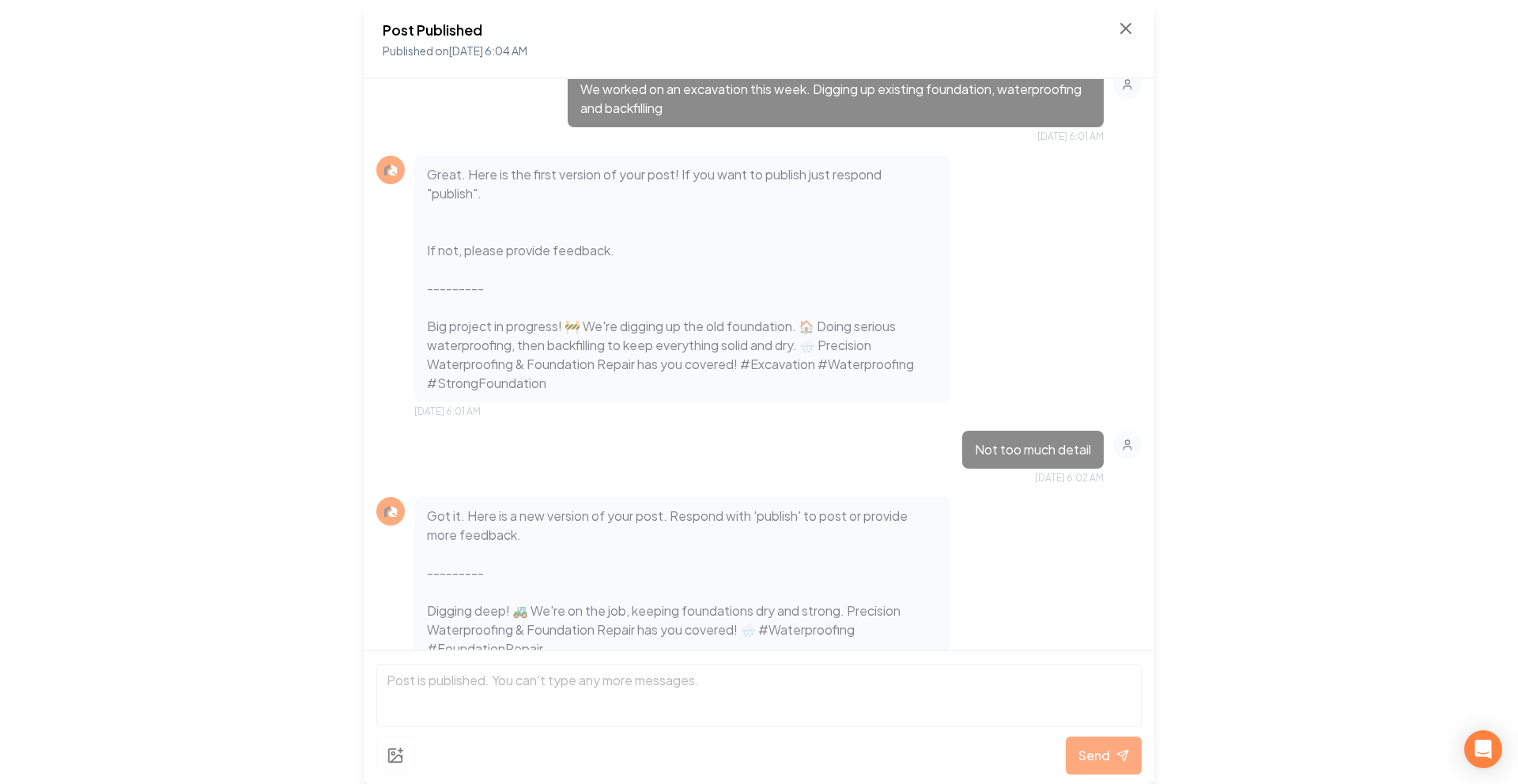
scroll to position [1192, 0]
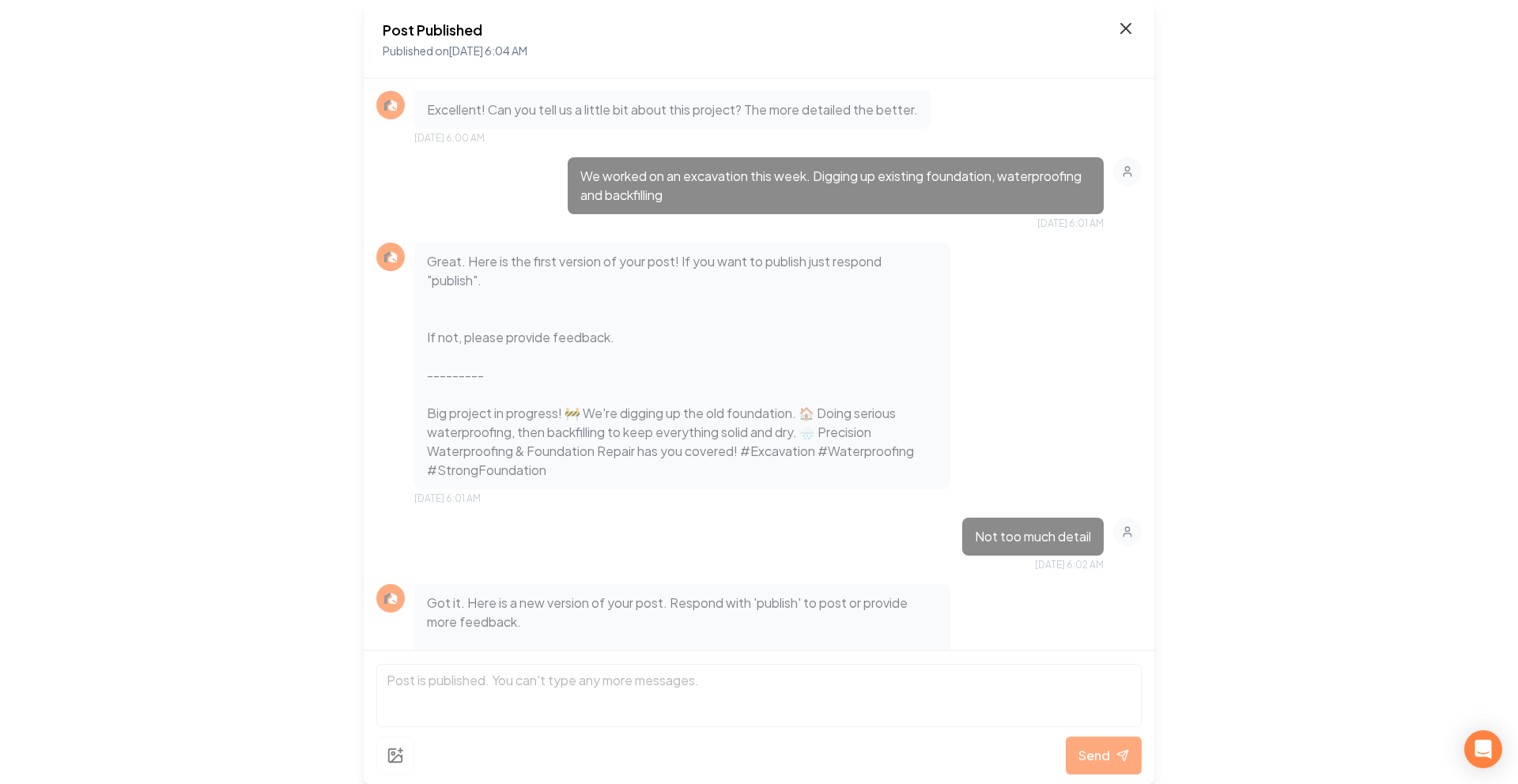
click at [1127, 31] on icon at bounding box center [1126, 29] width 19 height 19
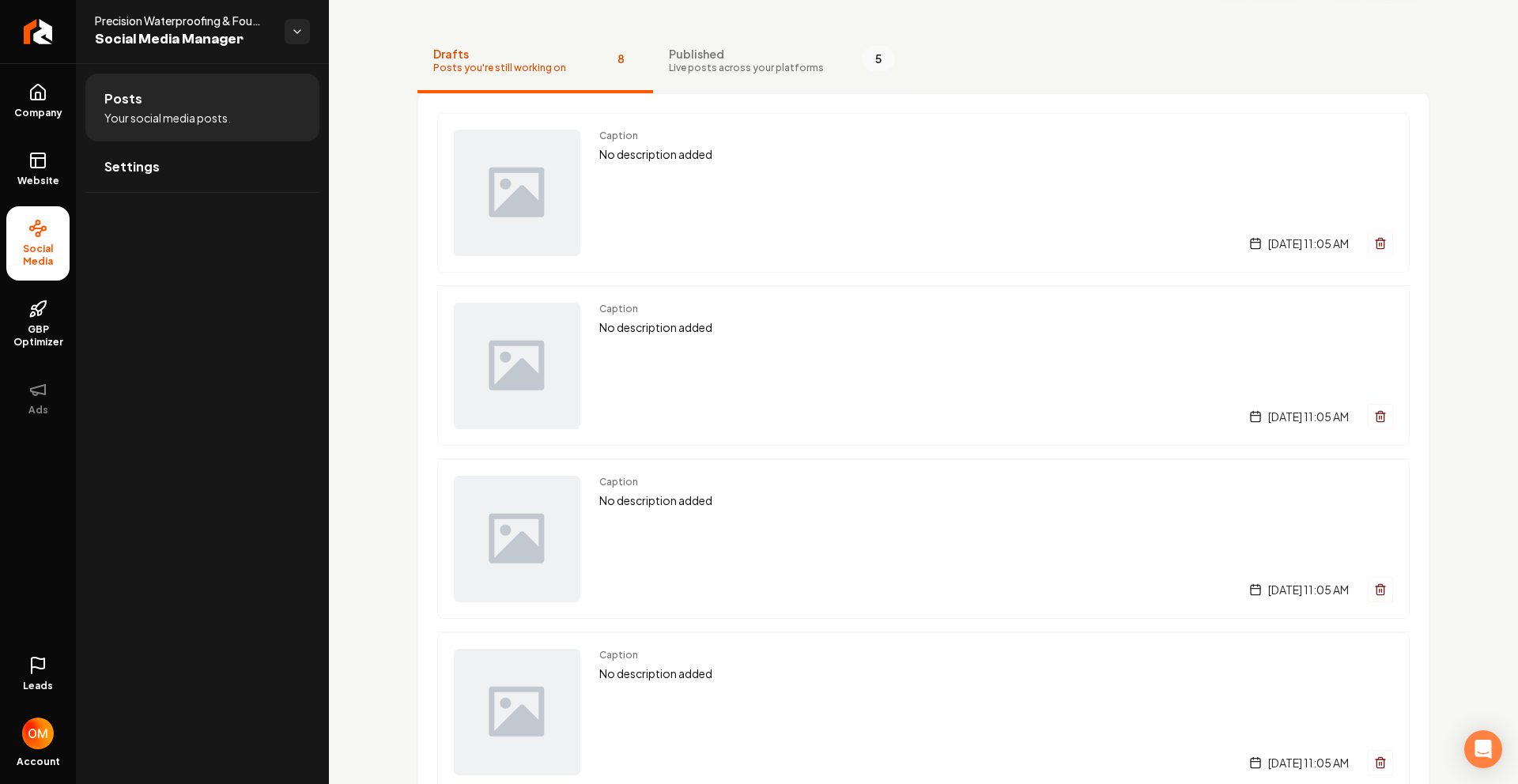
click at [805, 69] on button "Published Live posts across your platforms 5" at bounding box center [782, 61] width 257 height 63
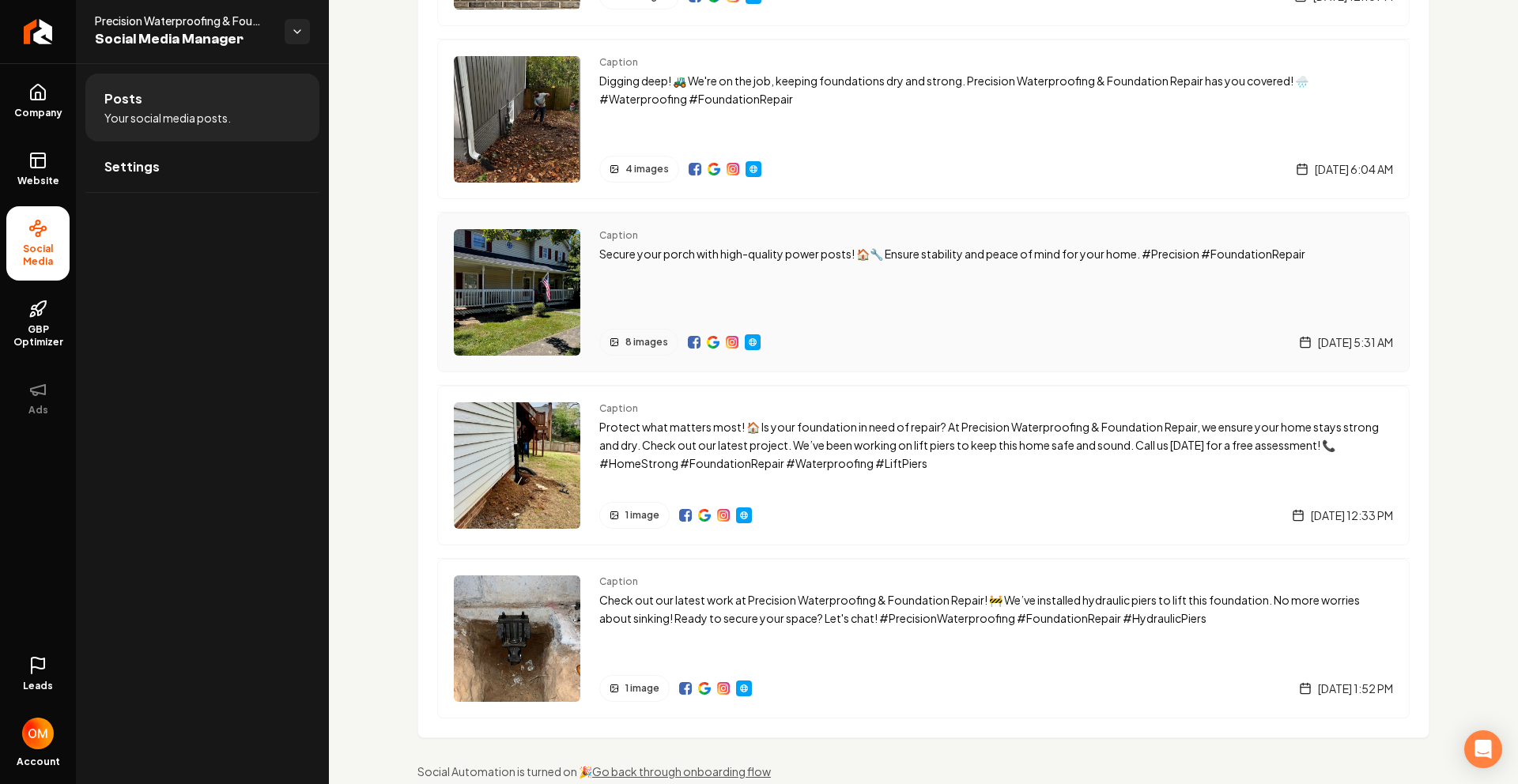
scroll to position [318, 0]
click at [893, 270] on div "Caption Secure your porch with high-quality power posts! 🏠🔧 Ensure stability an…" at bounding box center [996, 291] width 794 height 126
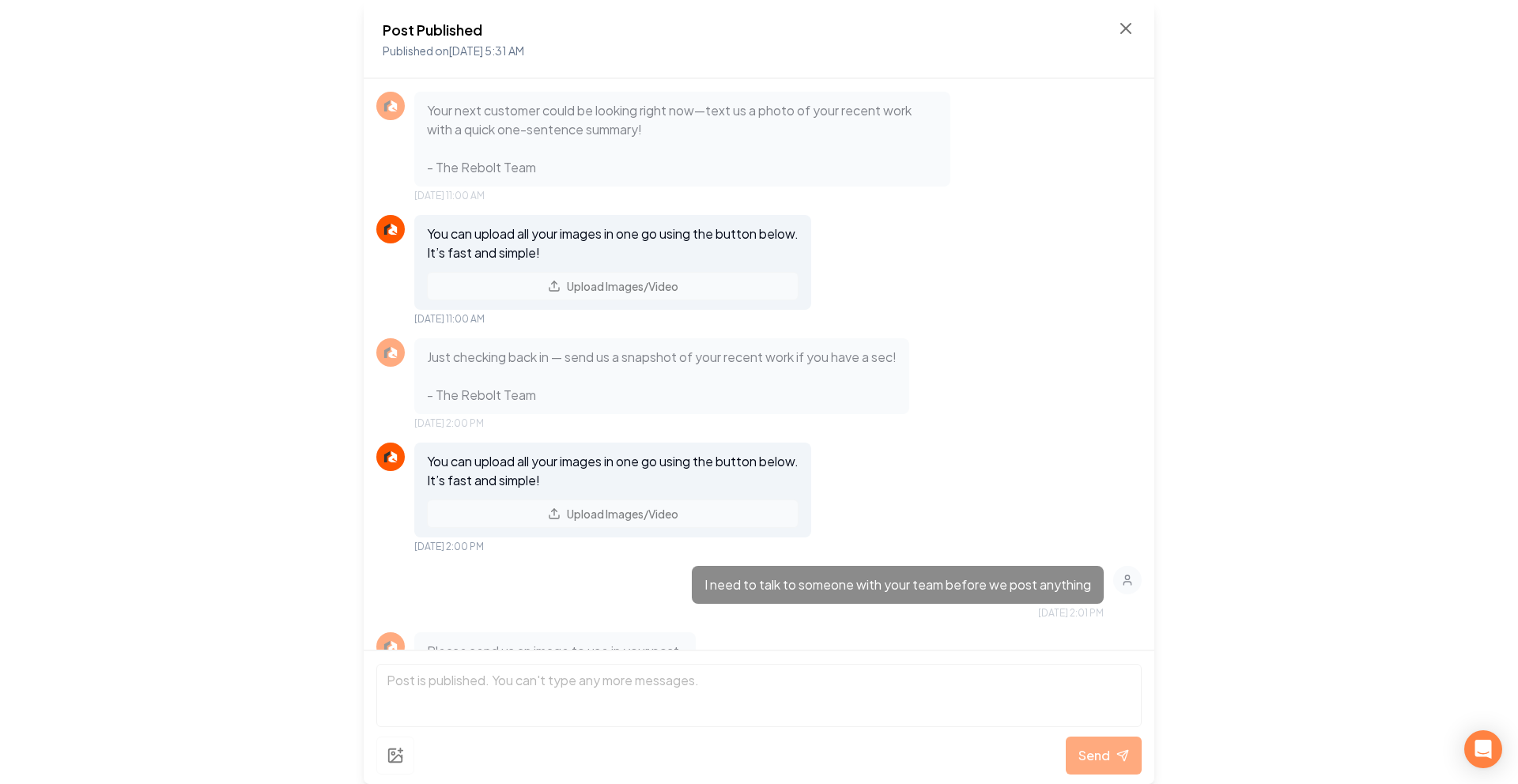
scroll to position [2006, 0]
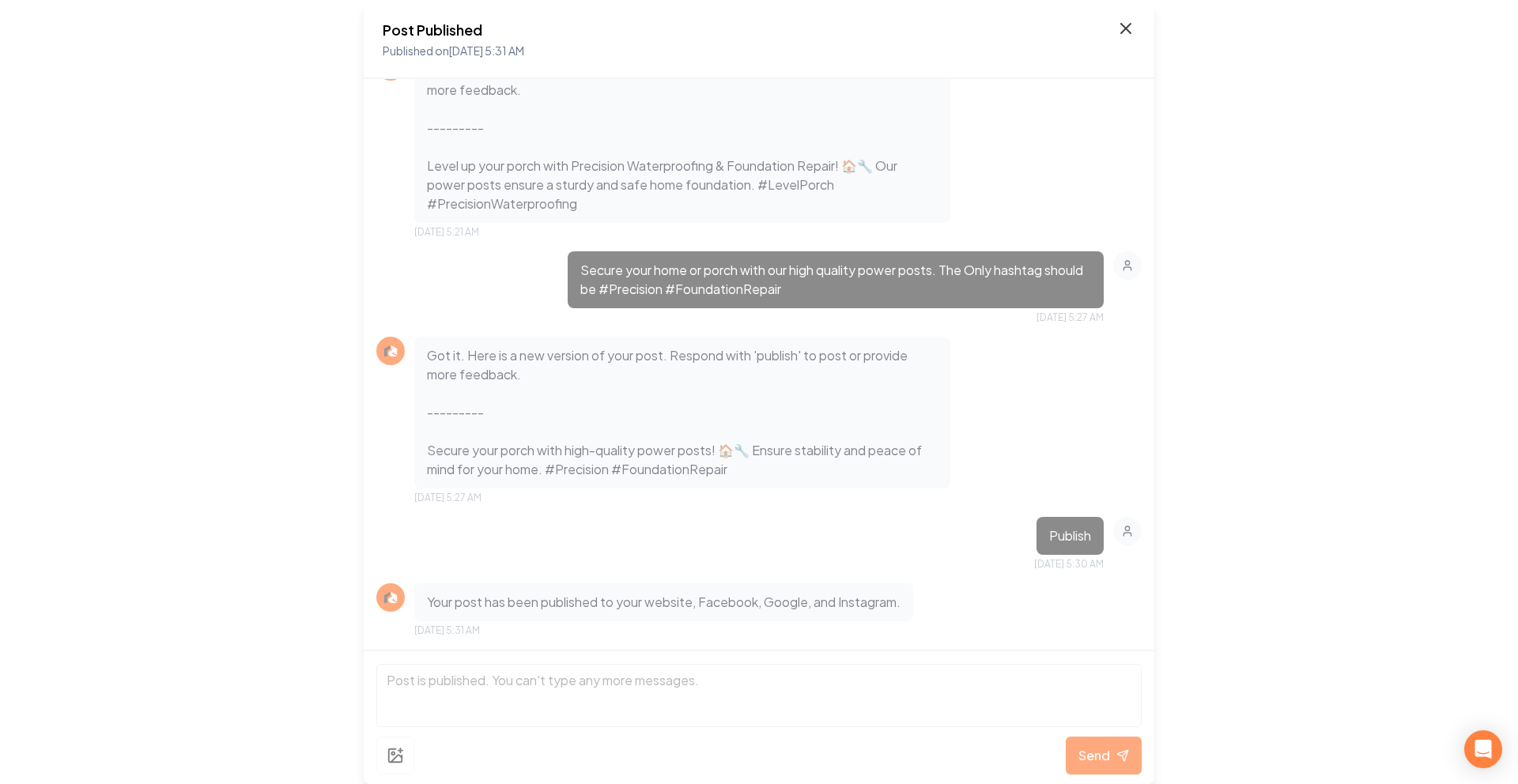
click at [1132, 20] on icon at bounding box center [1126, 29] width 19 height 19
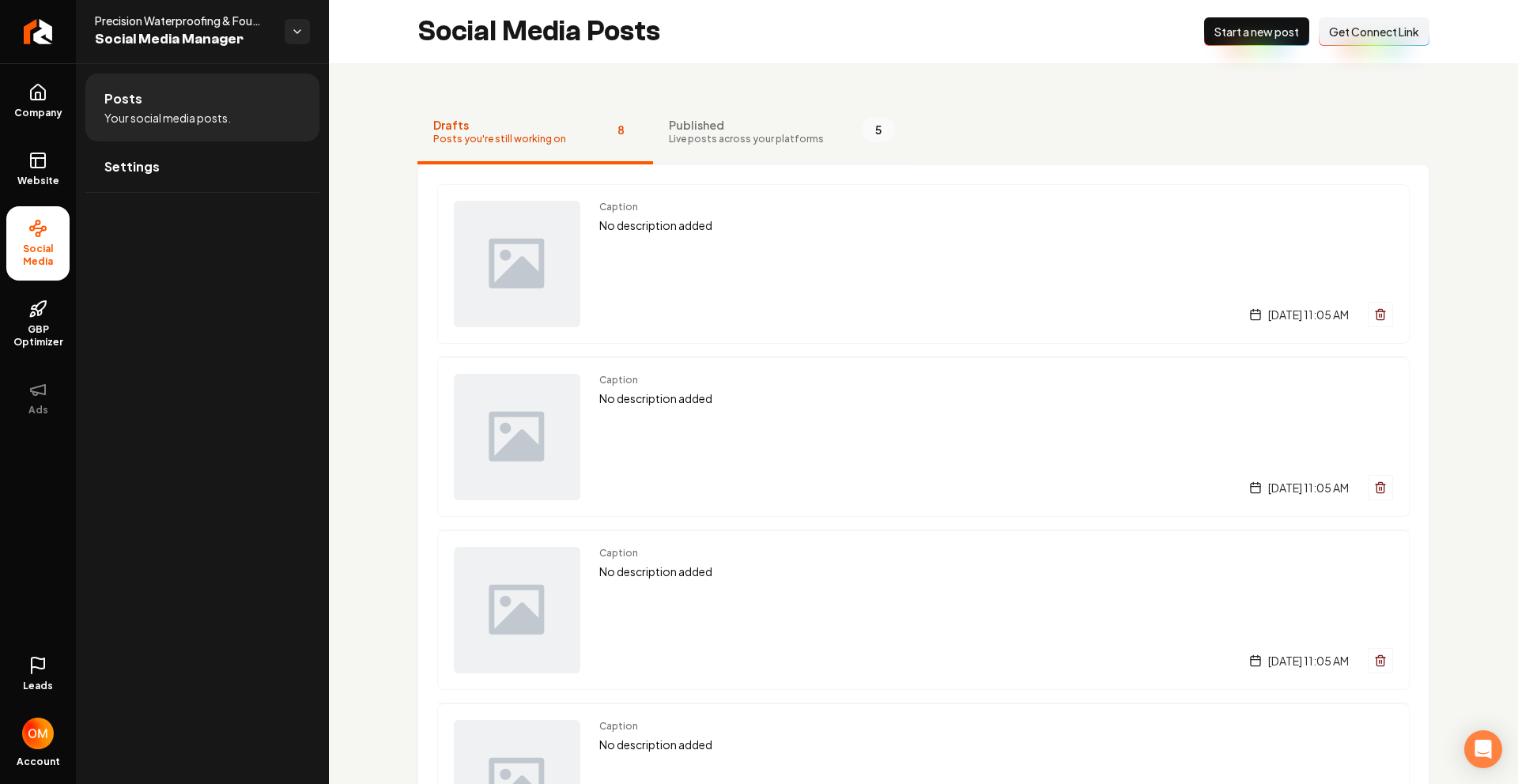
click at [729, 133] on span "Live posts across your platforms" at bounding box center [747, 139] width 155 height 12
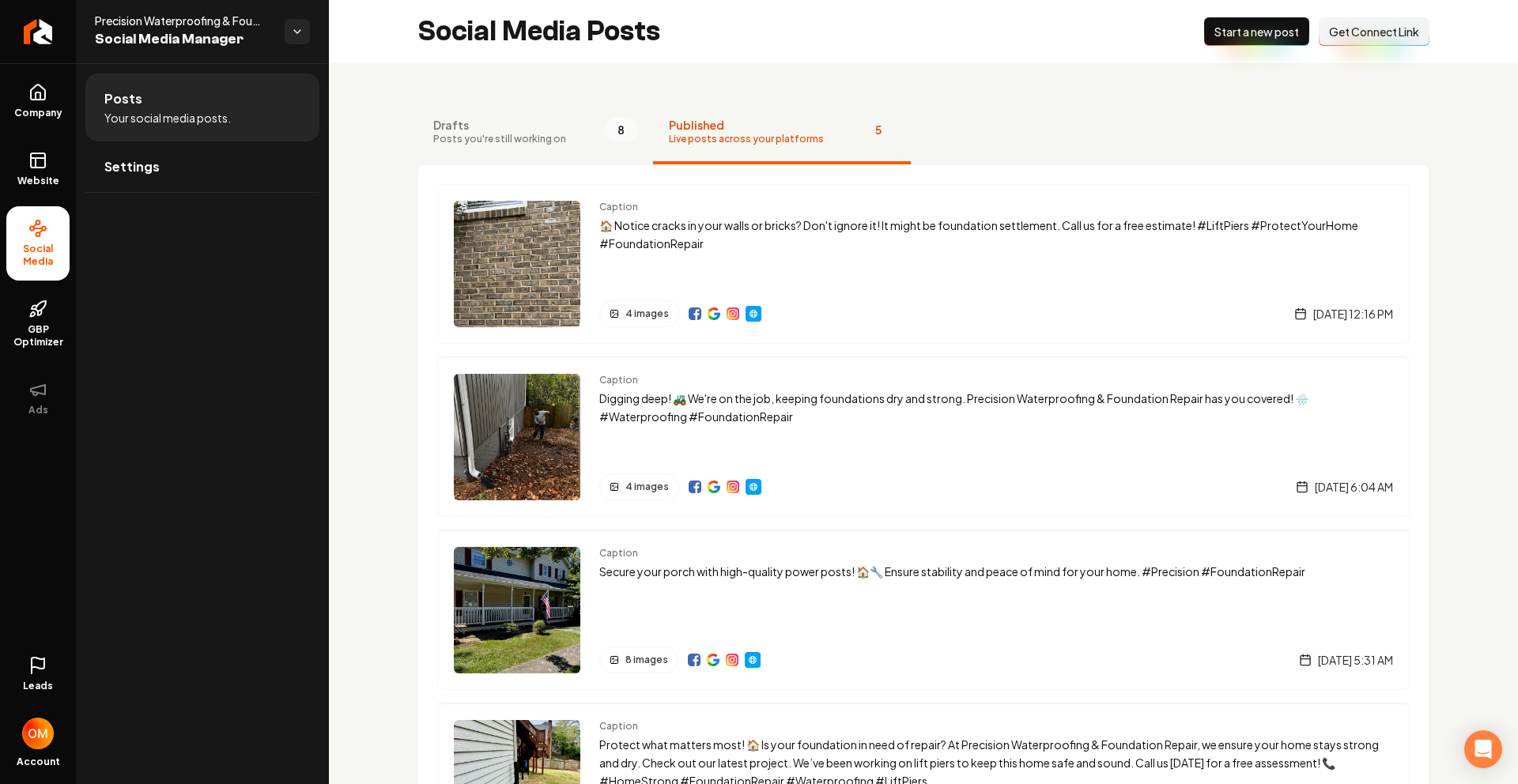
click at [550, 130] on span "Drafts" at bounding box center [500, 125] width 133 height 16
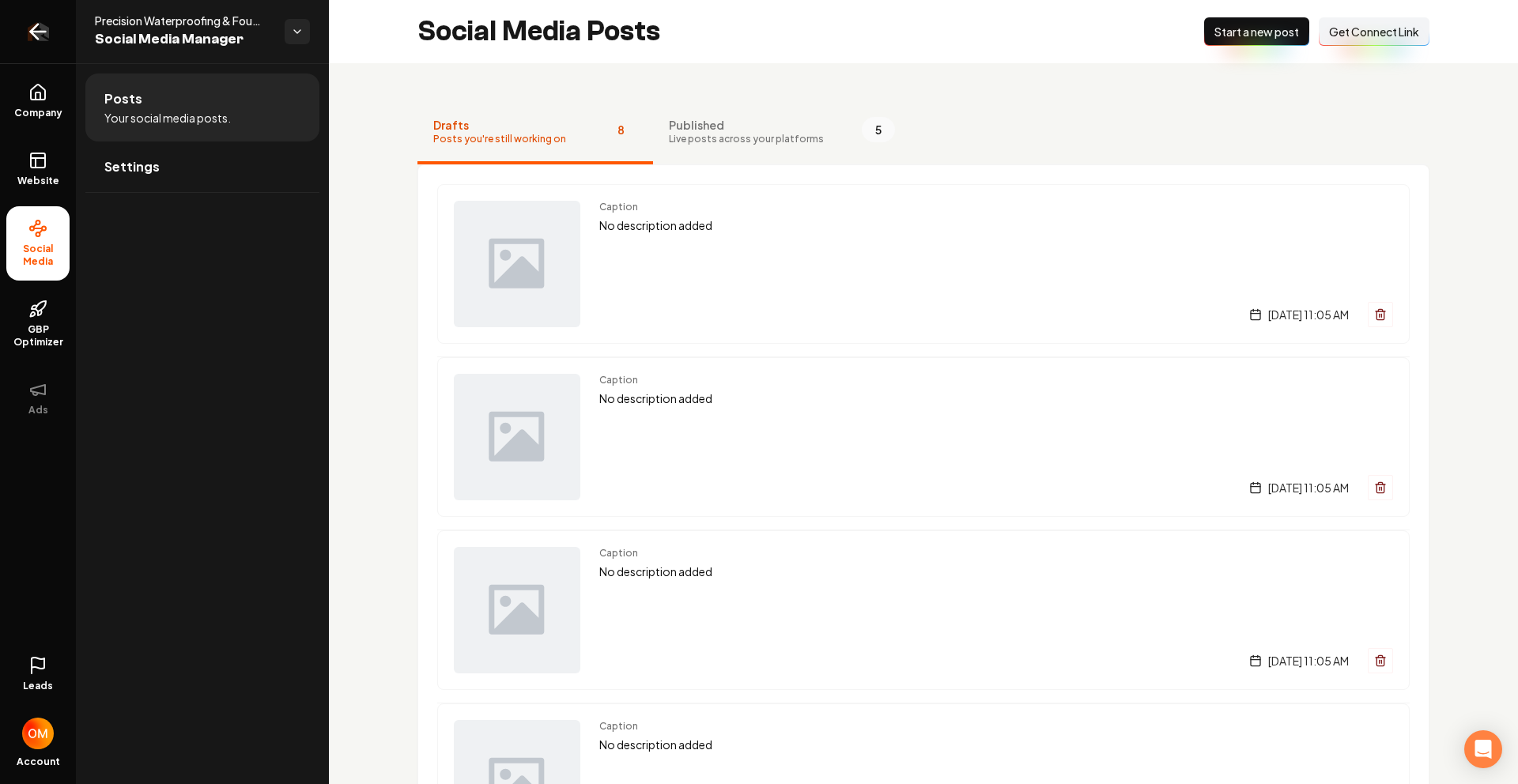
click at [21, 24] on link "Return to dashboard" at bounding box center [38, 31] width 76 height 63
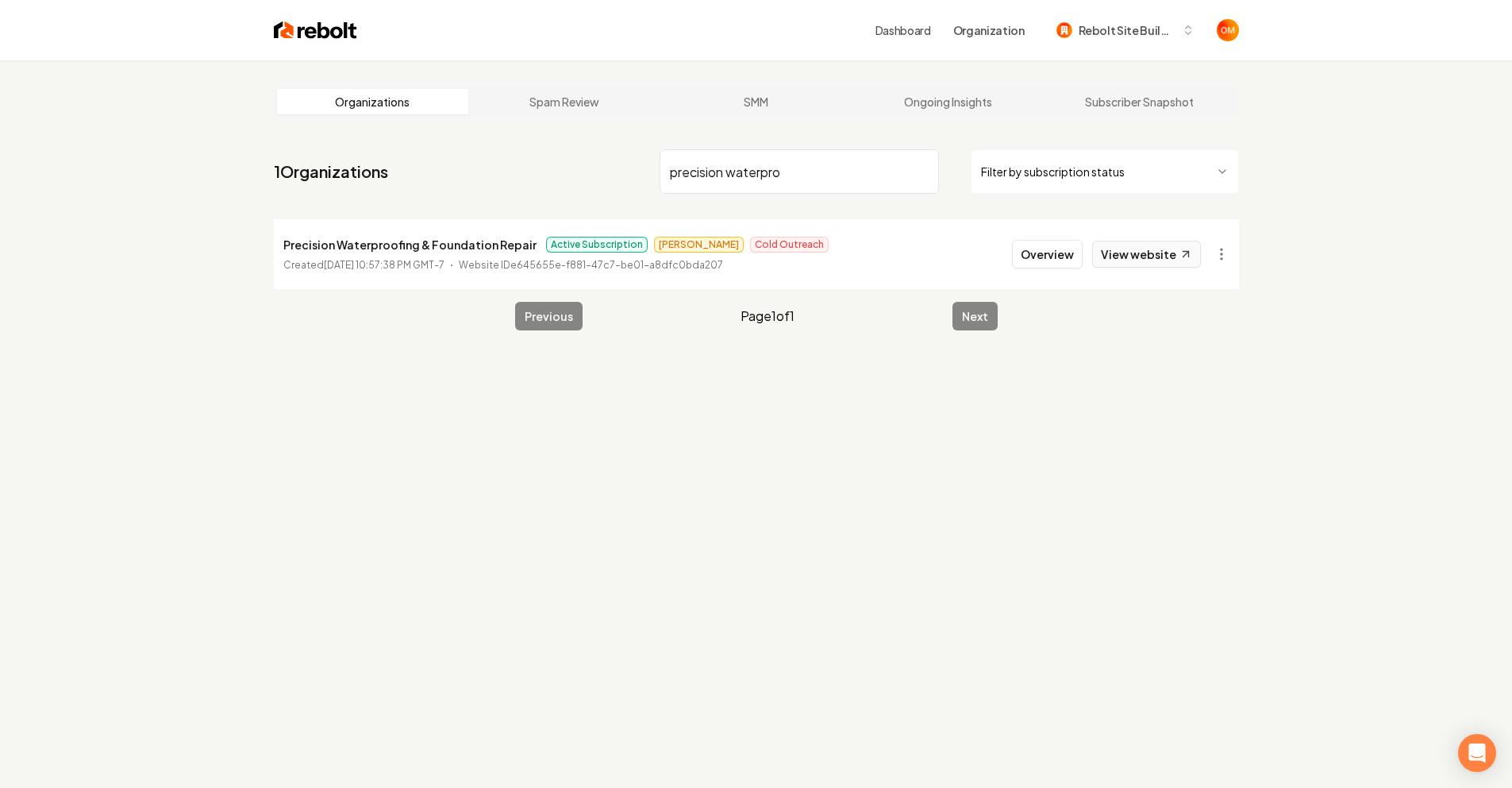
type input "precision waterpro"
click at [1142, 252] on link "View website" at bounding box center [1147, 254] width 109 height 27
click at [922, 171] on input "precision waterpro" at bounding box center [799, 171] width 279 height 45
type input "north georgia elect"
click at [1152, 260] on button "Dashboard" at bounding box center [1161, 254] width 80 height 29
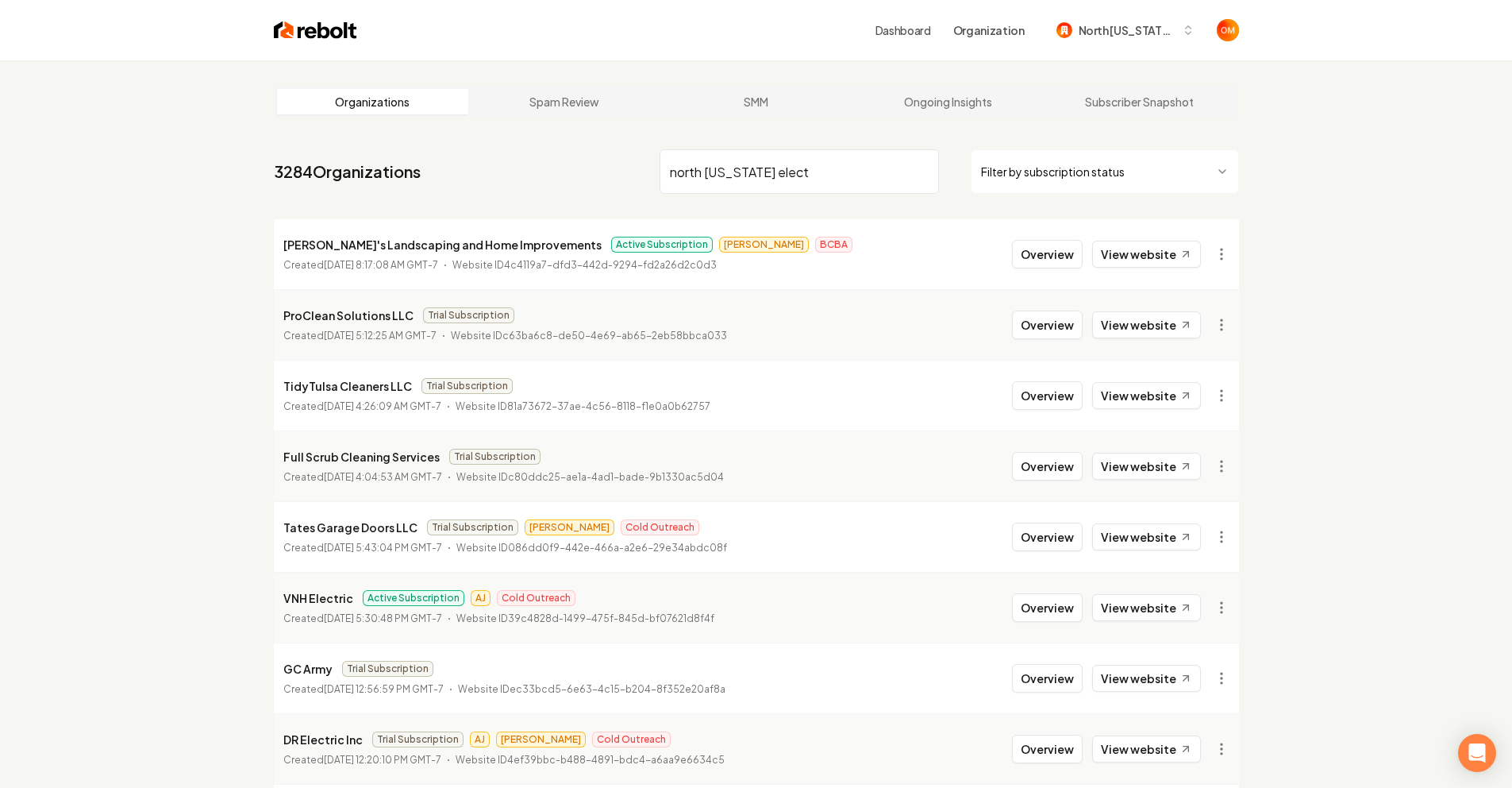
click at [329, 24] on img at bounding box center [315, 30] width 83 height 22
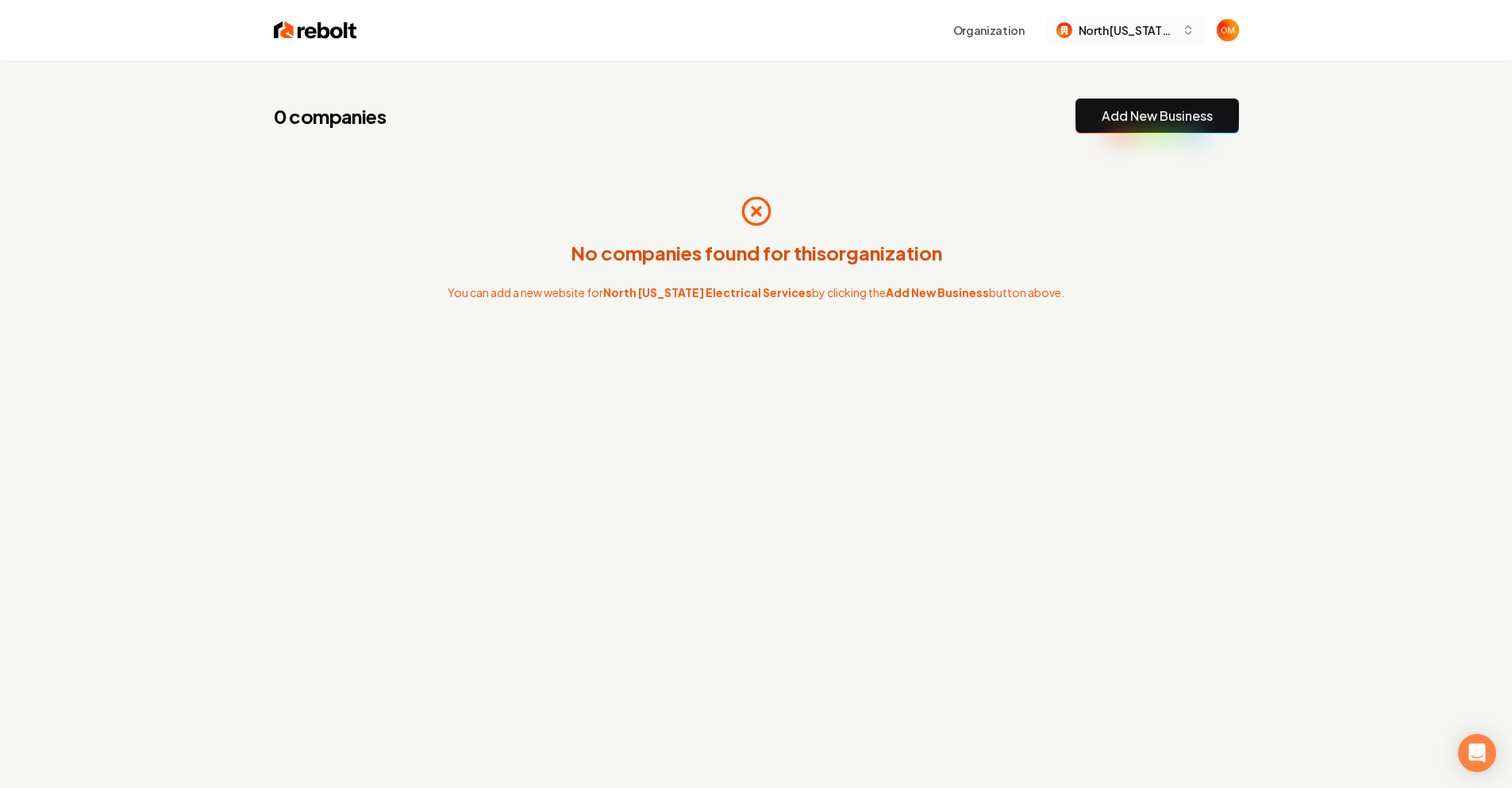
click at [1145, 20] on button "North Georgia Electrical Services" at bounding box center [1125, 30] width 157 height 29
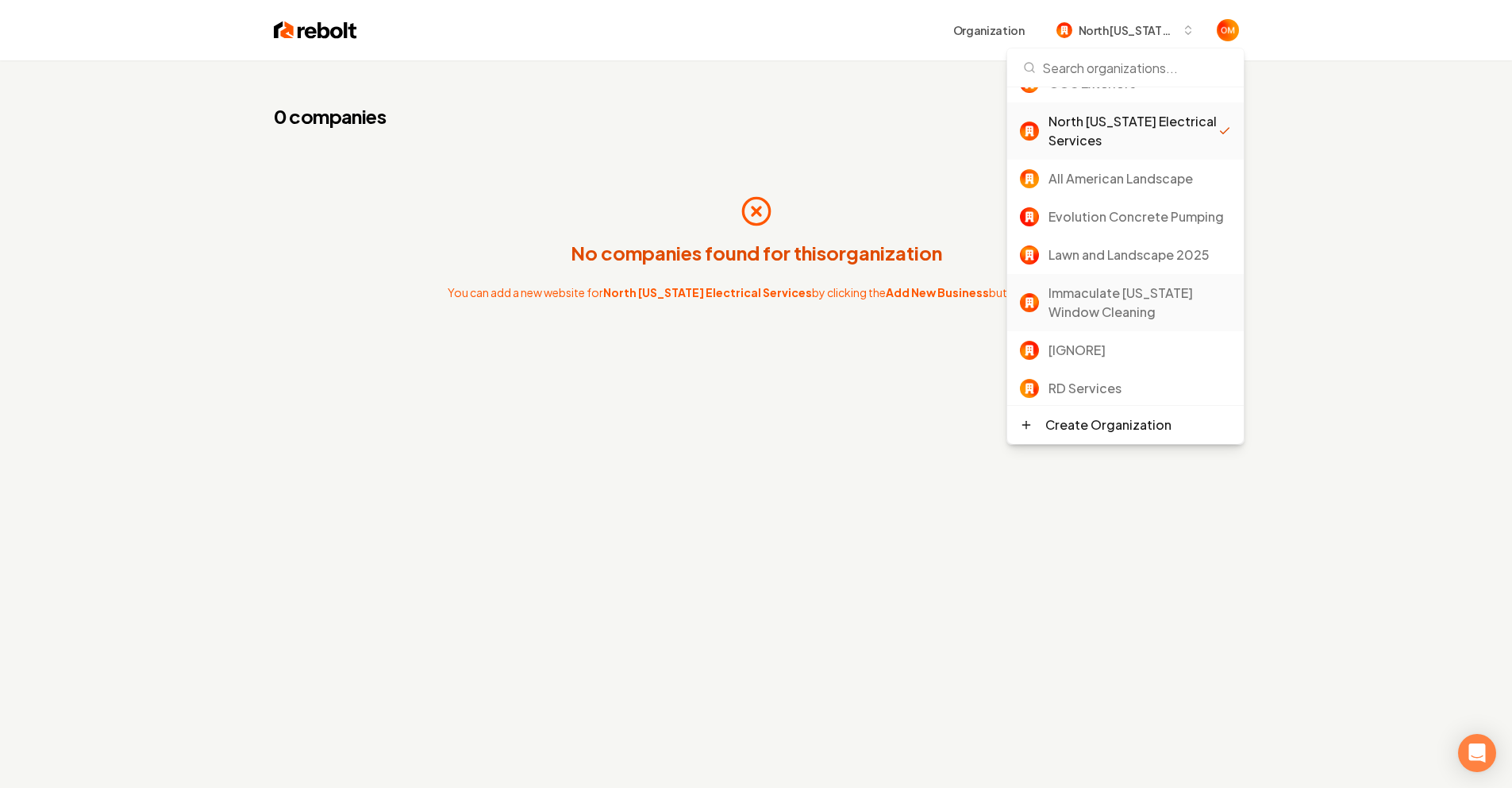
scroll to position [96, 0]
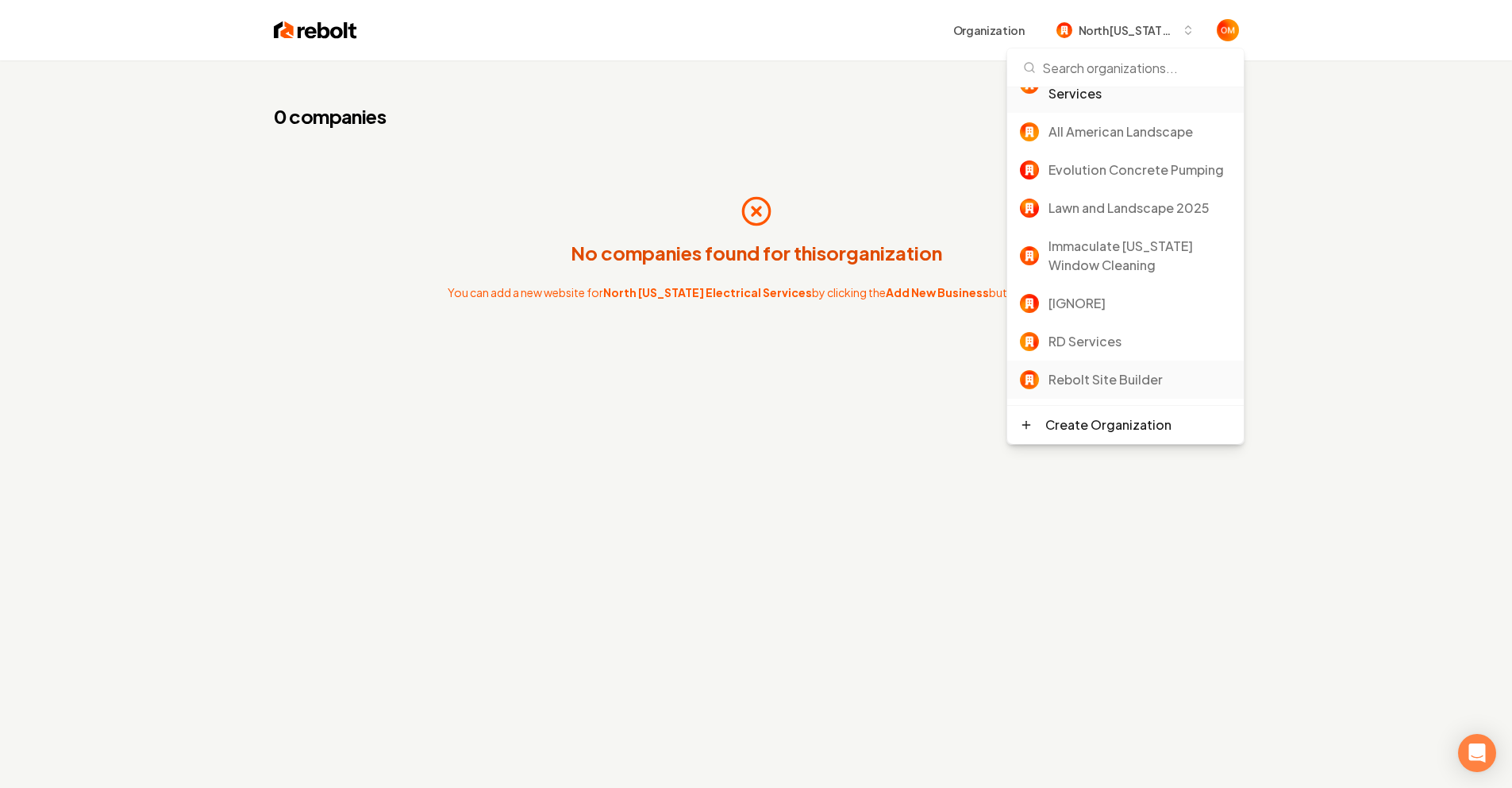
click at [1114, 374] on div "Rebolt Site Builder" at bounding box center [1140, 380] width 182 height 19
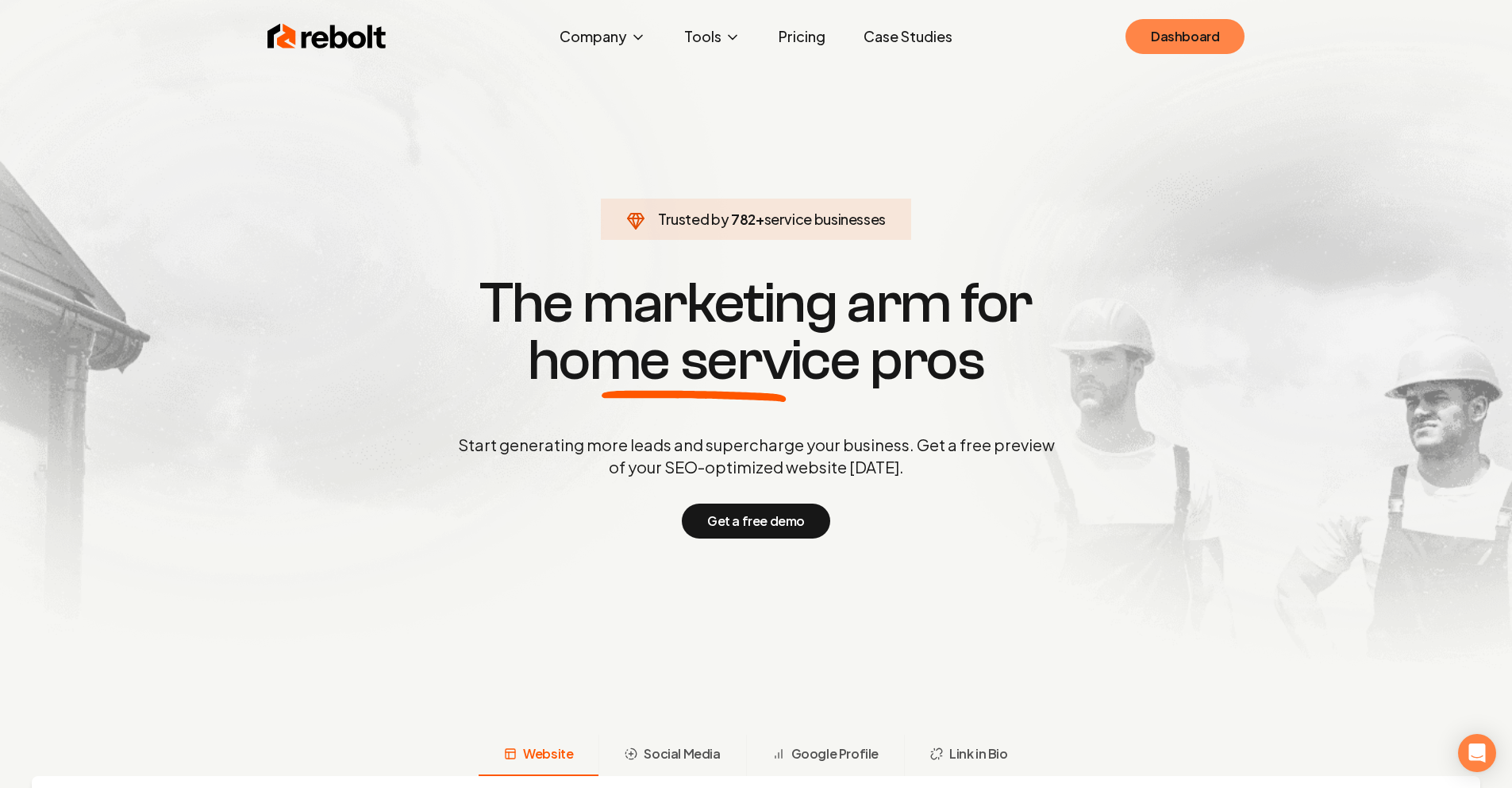
click at [1172, 46] on link "Dashboard" at bounding box center [1185, 37] width 119 height 35
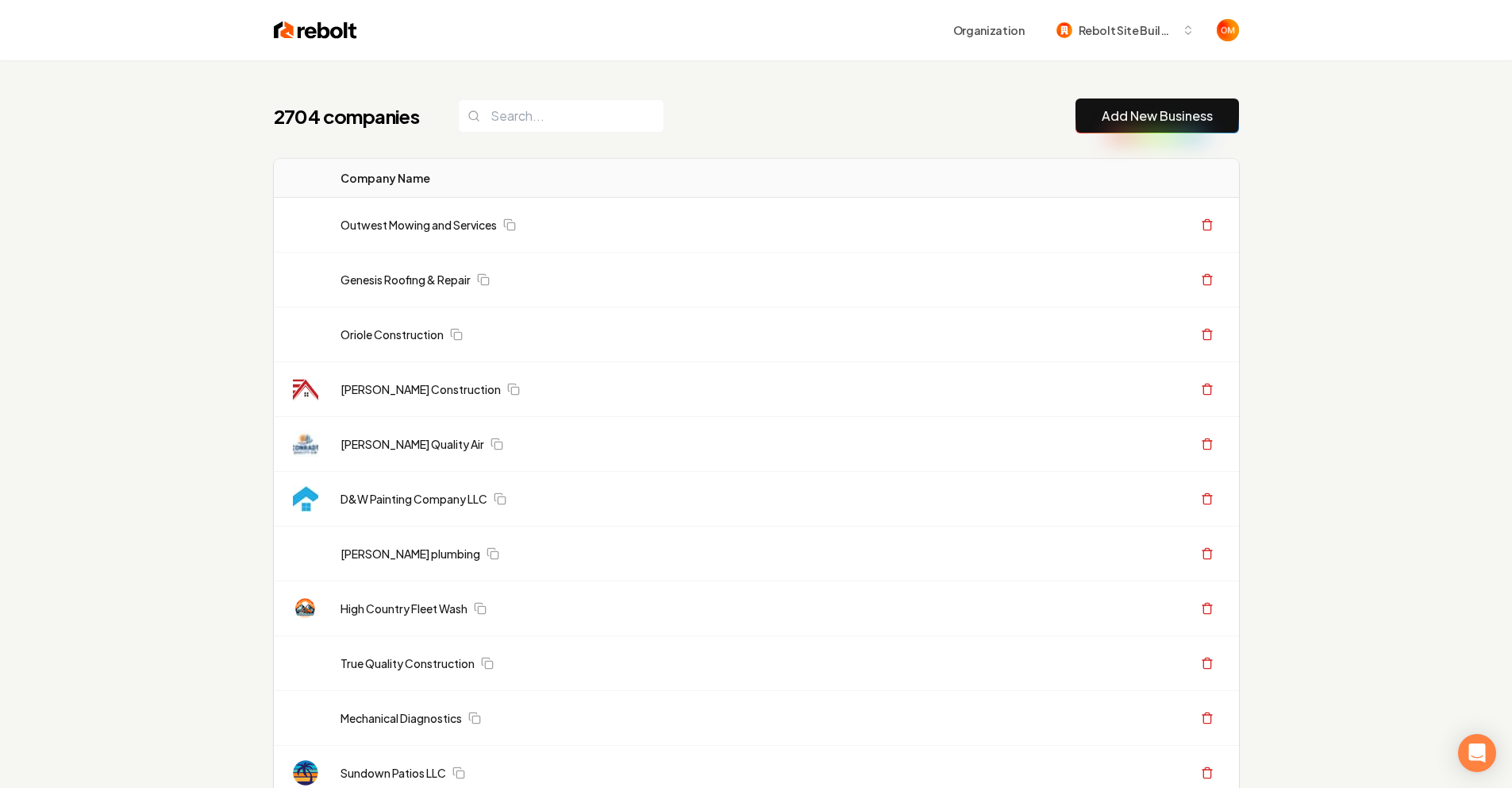
click at [317, 45] on div "Organization Rebolt Site Builder" at bounding box center [757, 30] width 1016 height 60
click at [315, 39] on img at bounding box center [315, 30] width 83 height 22
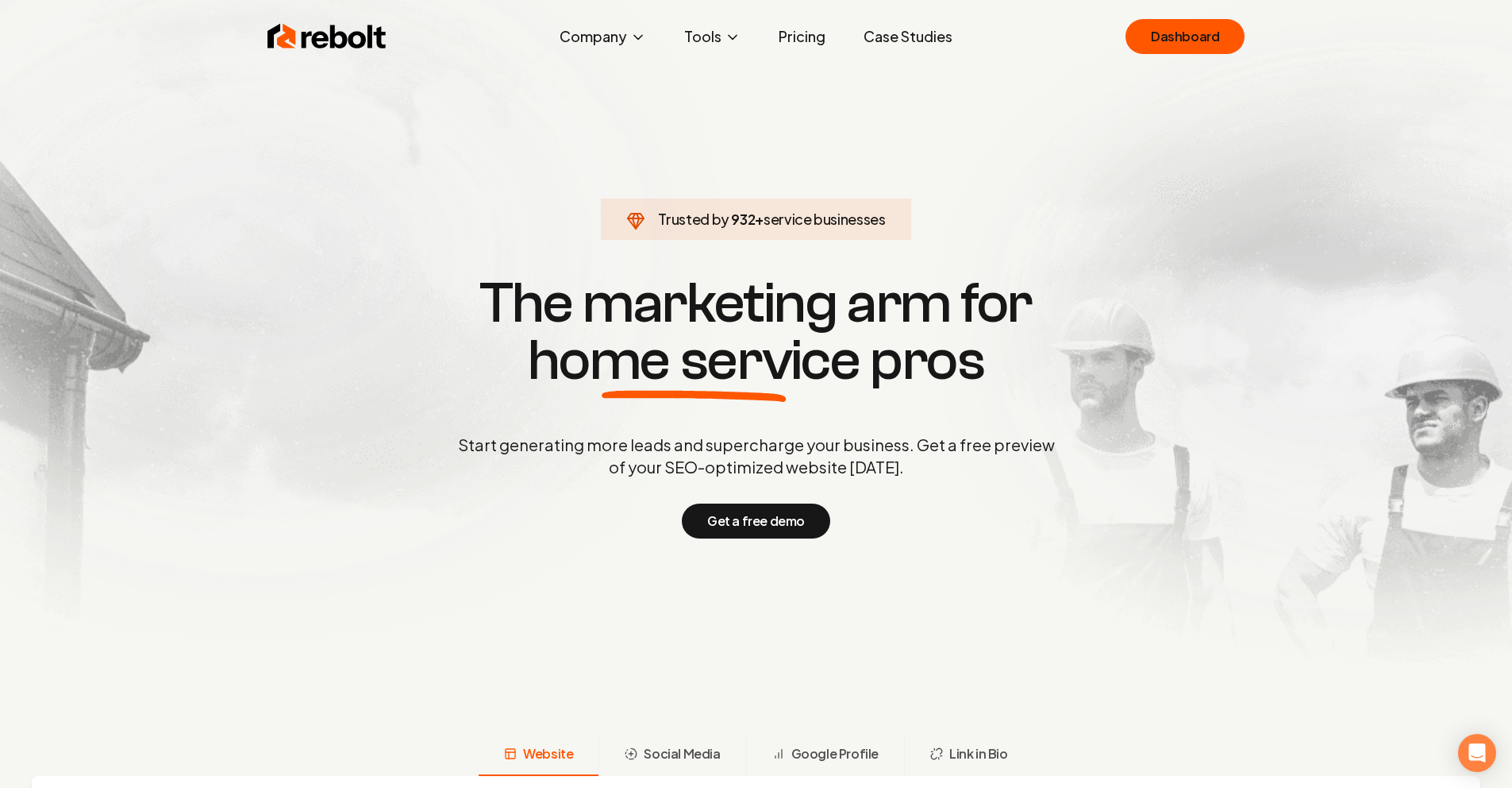
click at [793, 40] on link "Pricing" at bounding box center [802, 37] width 72 height 32
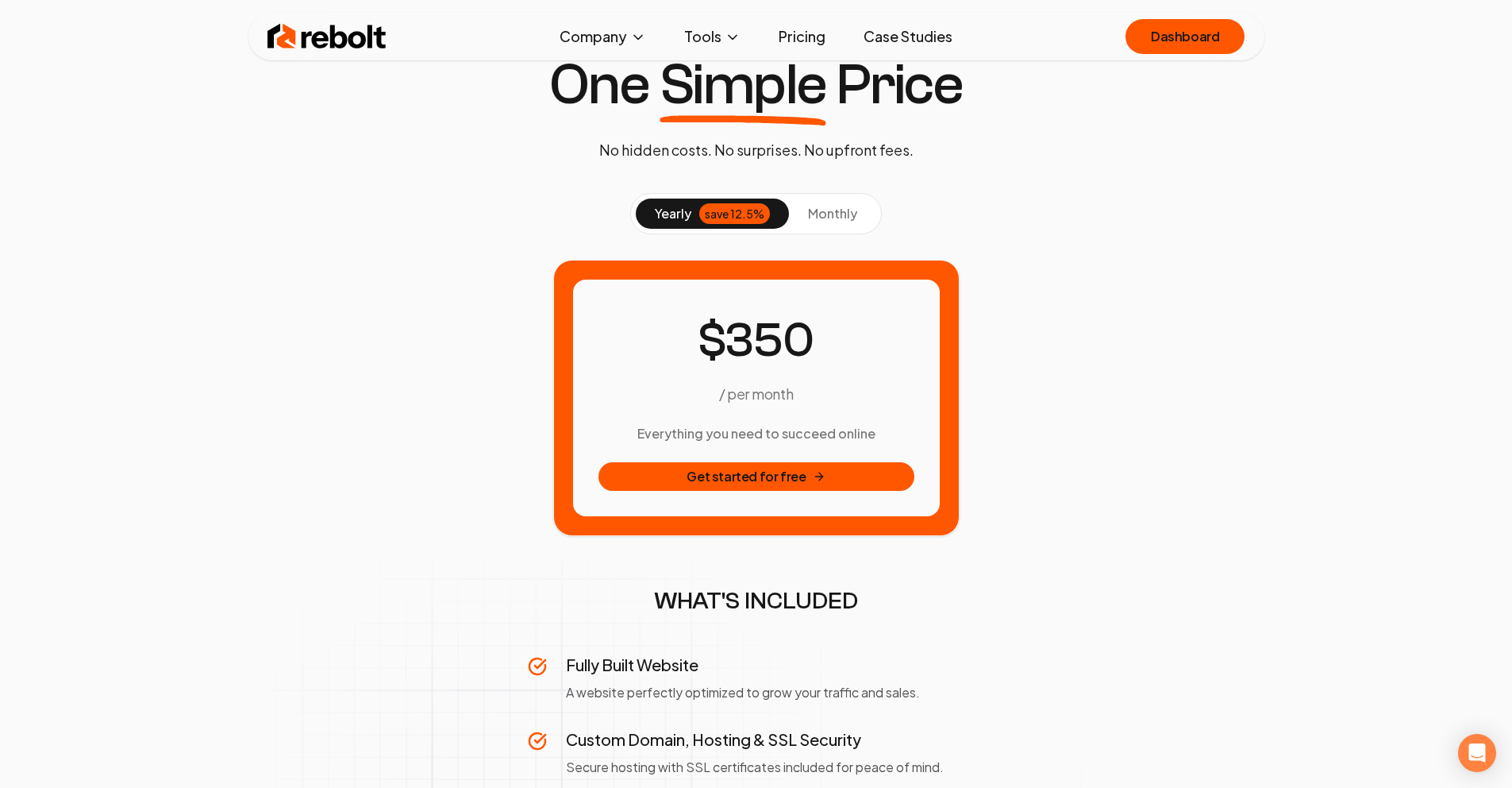
scroll to position [58, 0]
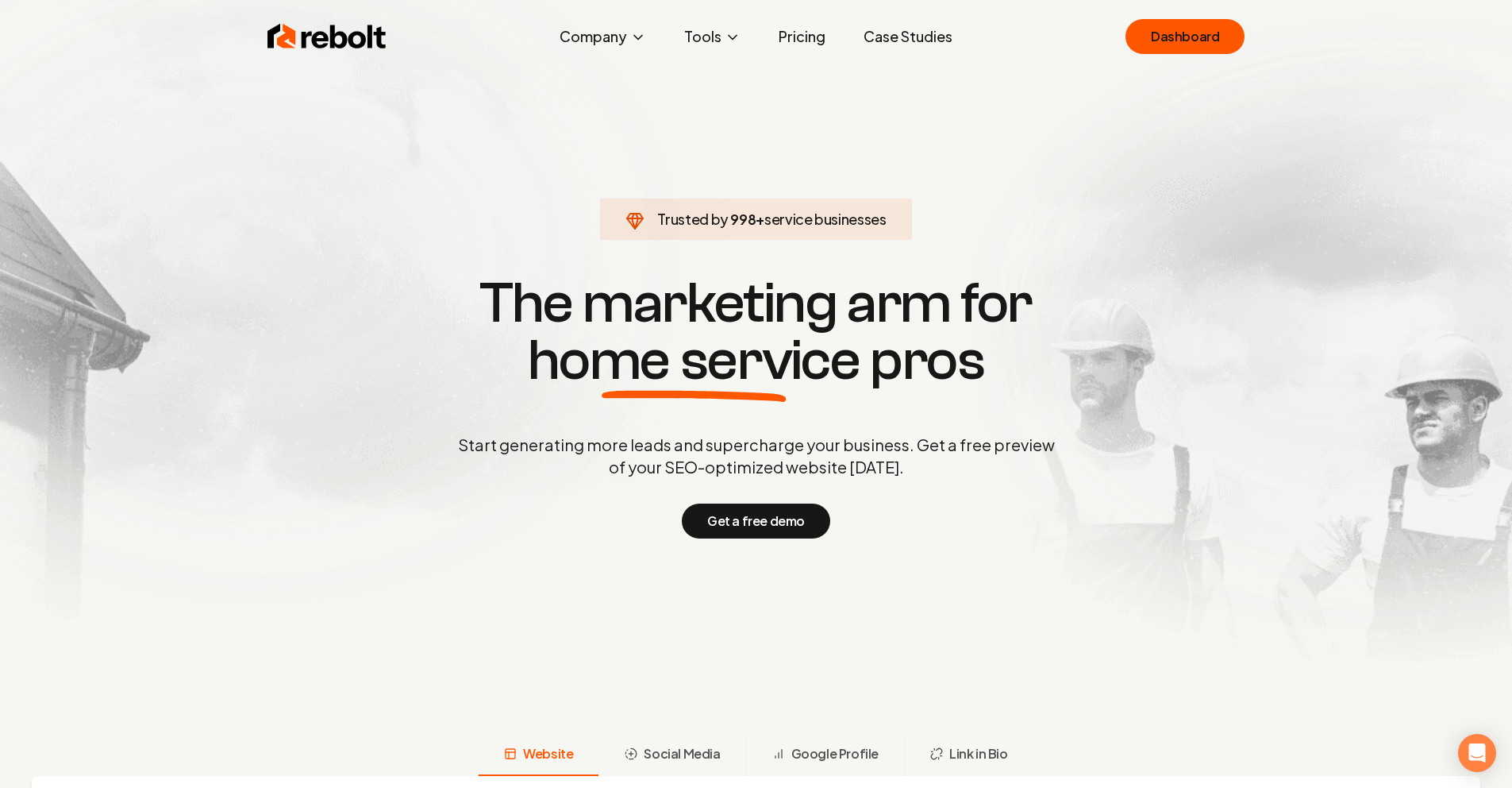
click at [1102, 241] on section "Trusted by 1,000 + service businesses The marketing arm for home service pros S…" at bounding box center [756, 405] width 788 height 709
click at [1203, 30] on link "Dashboard" at bounding box center [1185, 37] width 119 height 35
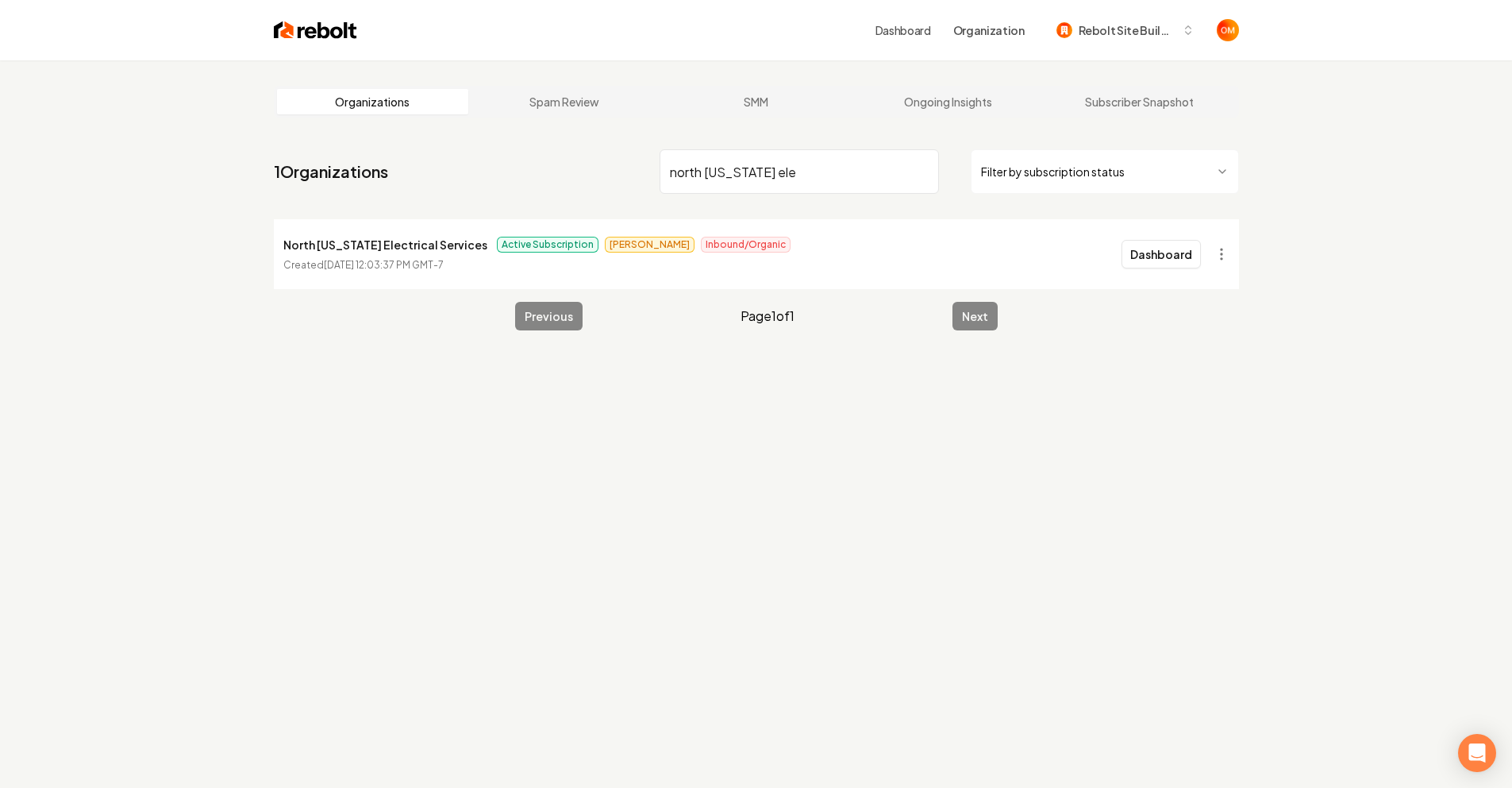
type input "north [US_STATE] ele"
